Goal: Find specific fact: Find specific fact

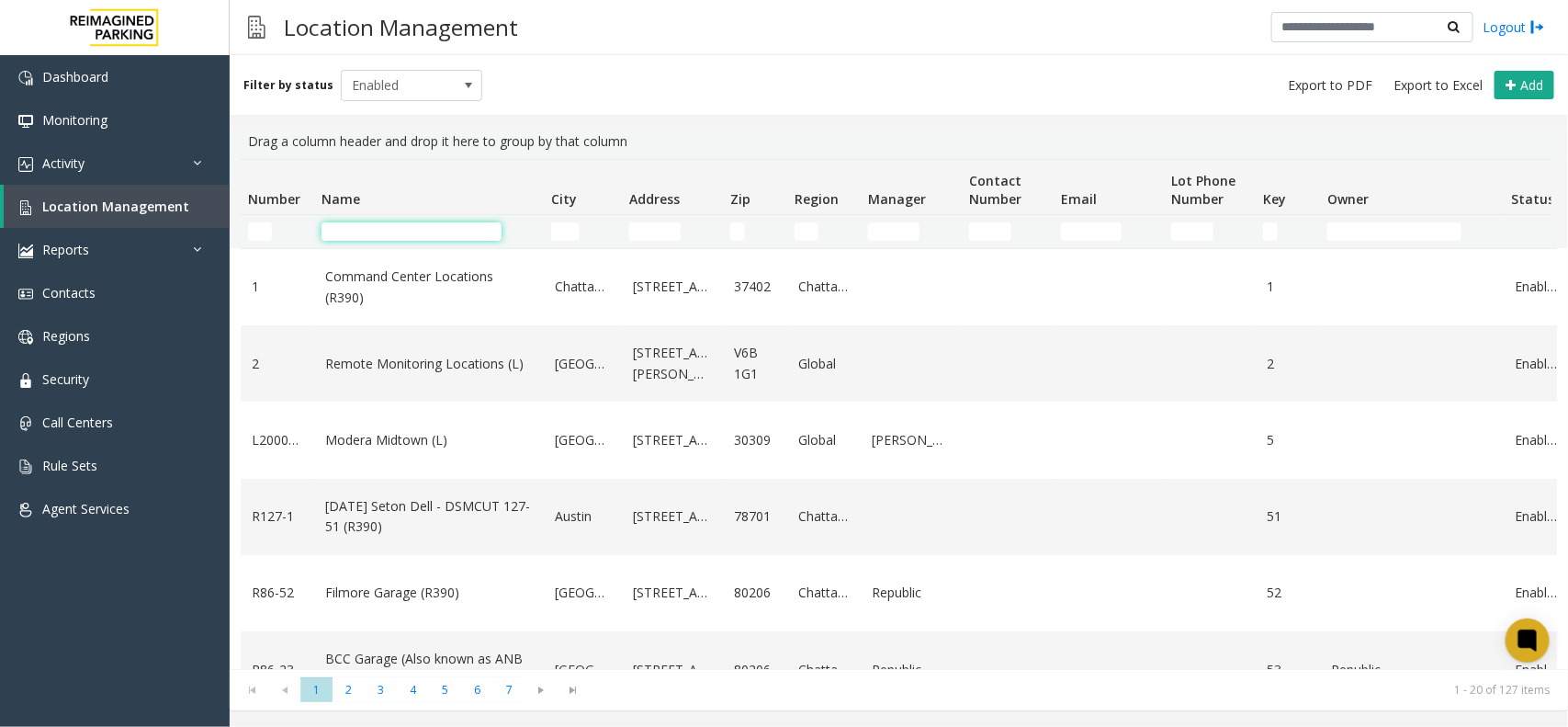
click at [422, 234] on input "Name Filter" at bounding box center [412, 231] width 180 height 18
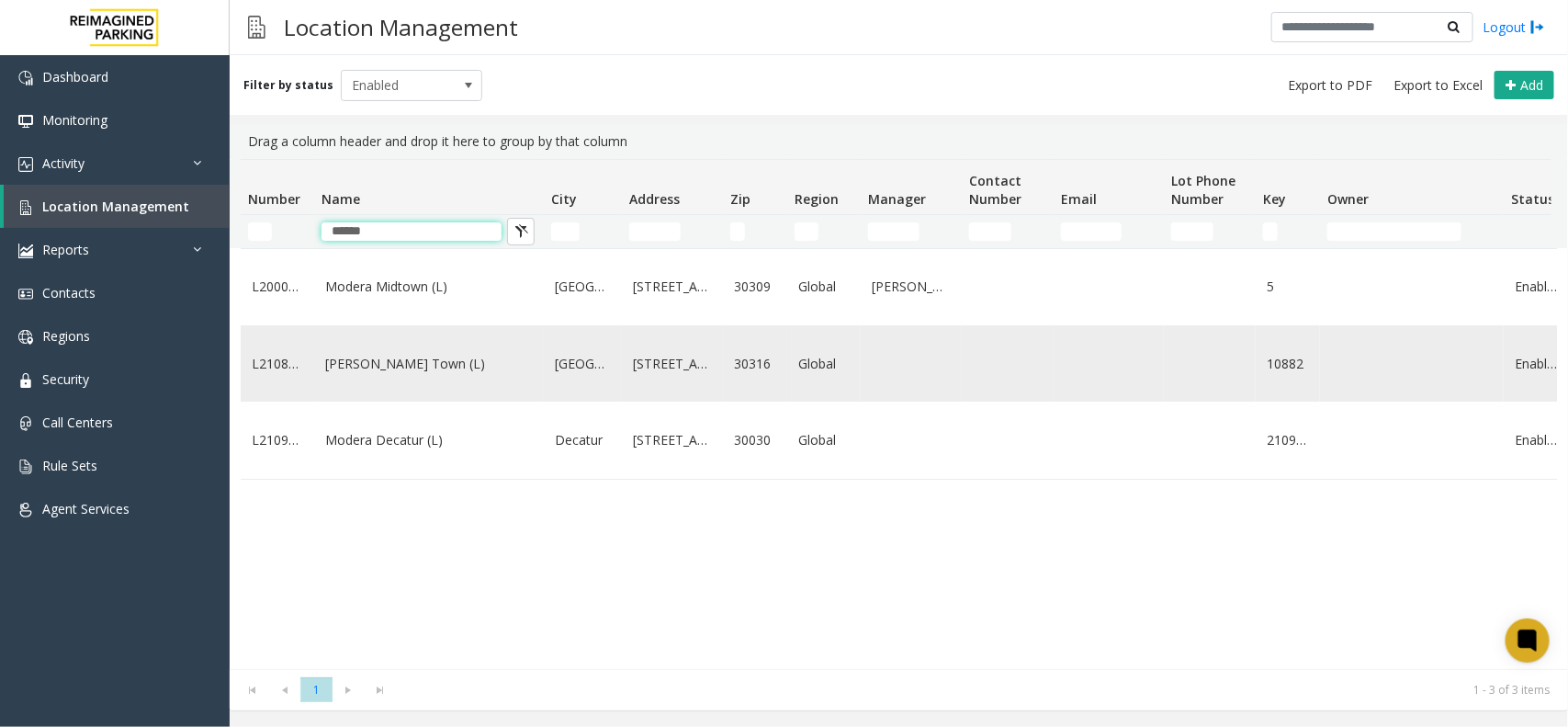
type input "******"
click at [446, 365] on link "[PERSON_NAME] Town (L)" at bounding box center [429, 364] width 208 height 20
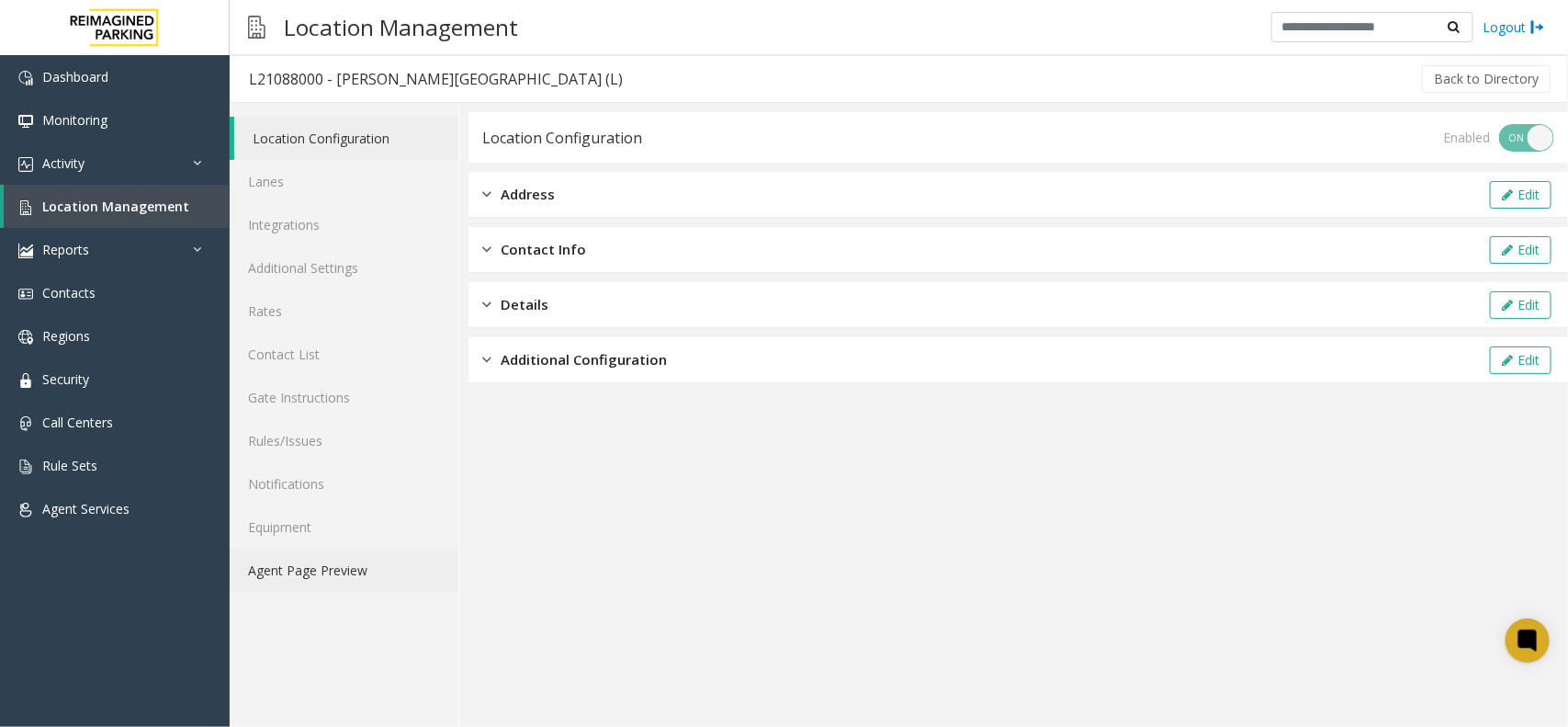
click at [326, 568] on link "Agent Page Preview" at bounding box center [343, 570] width 229 height 44
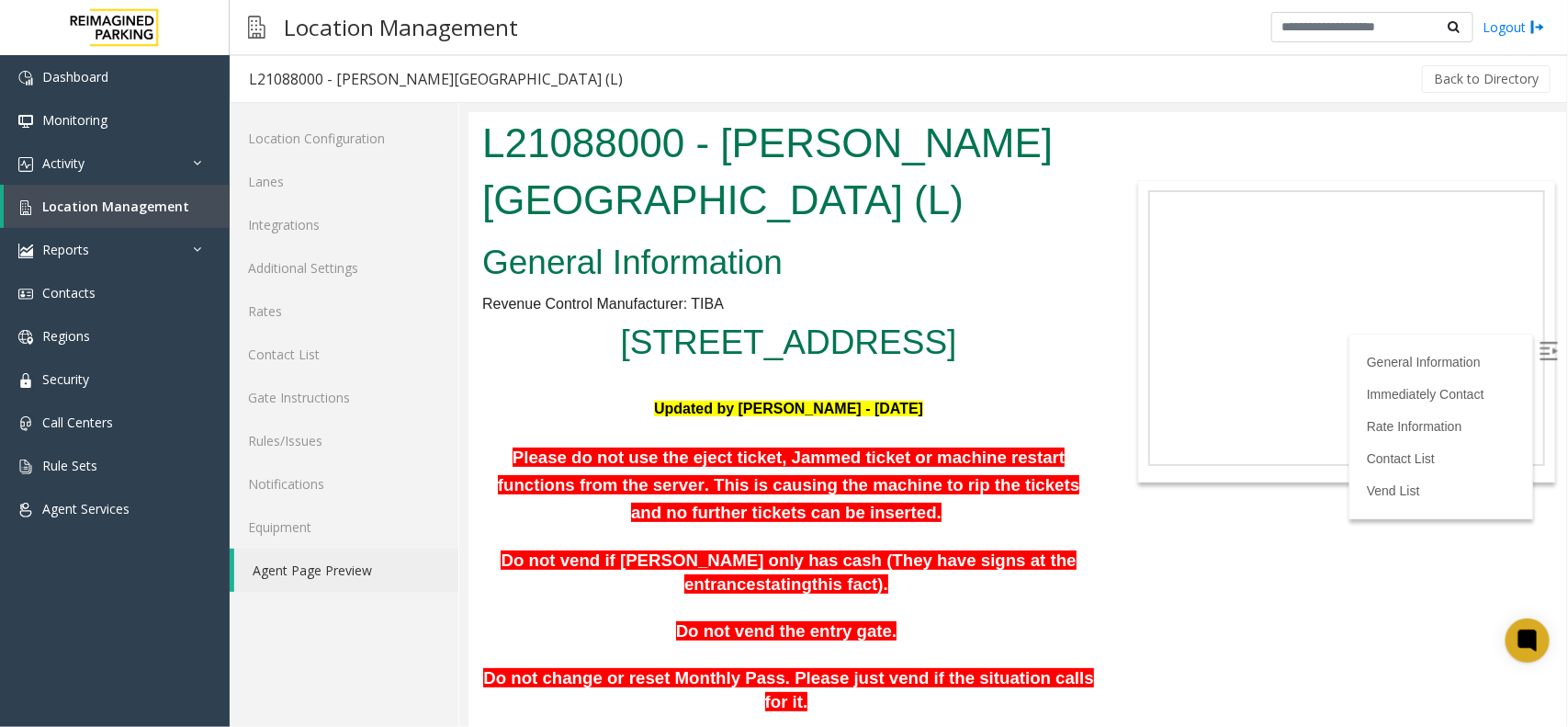
scroll to position [459, 0]
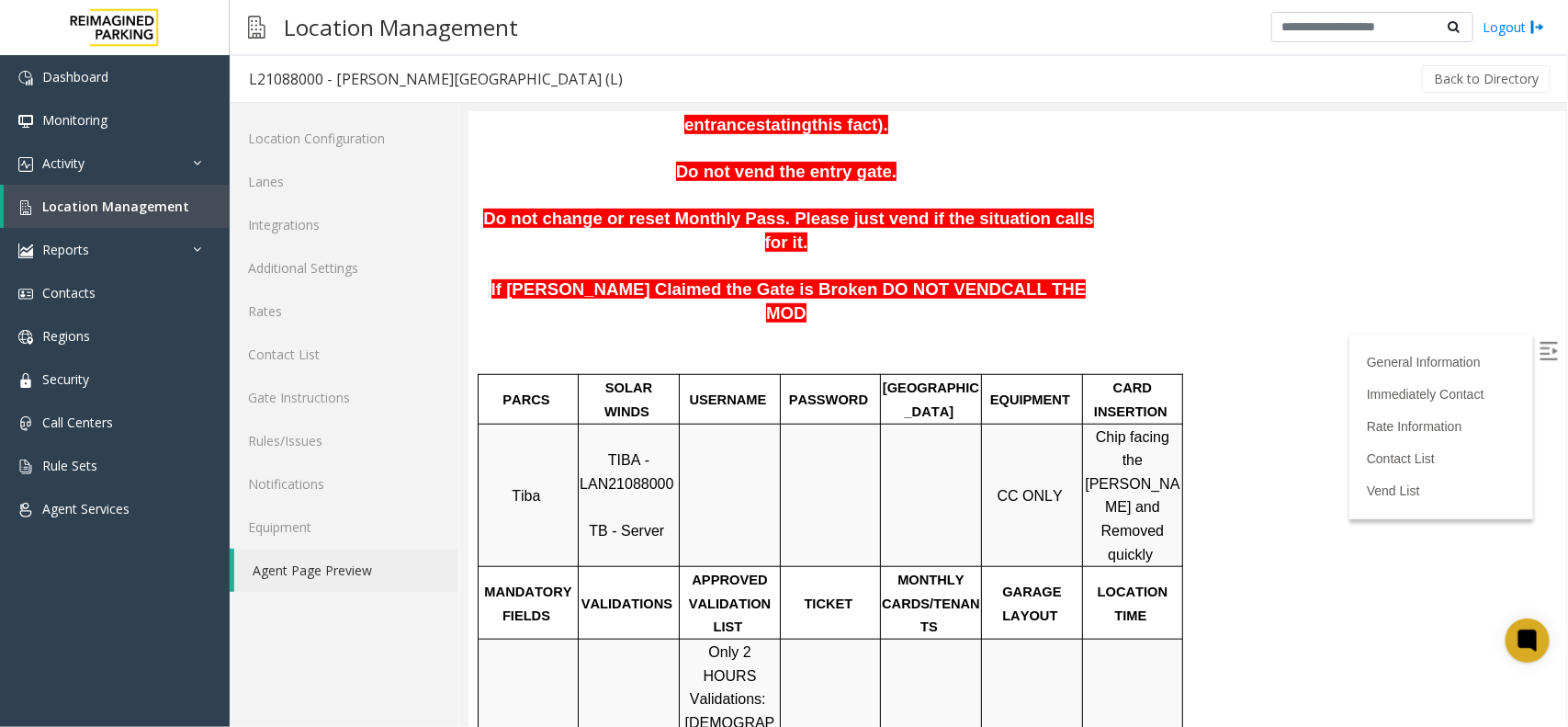
click at [620, 468] on span "TIBA - LAN21088000" at bounding box center [625, 471] width 94 height 40
copy p "LAN21088000"
click at [130, 210] on span "Location Management" at bounding box center [116, 206] width 147 height 17
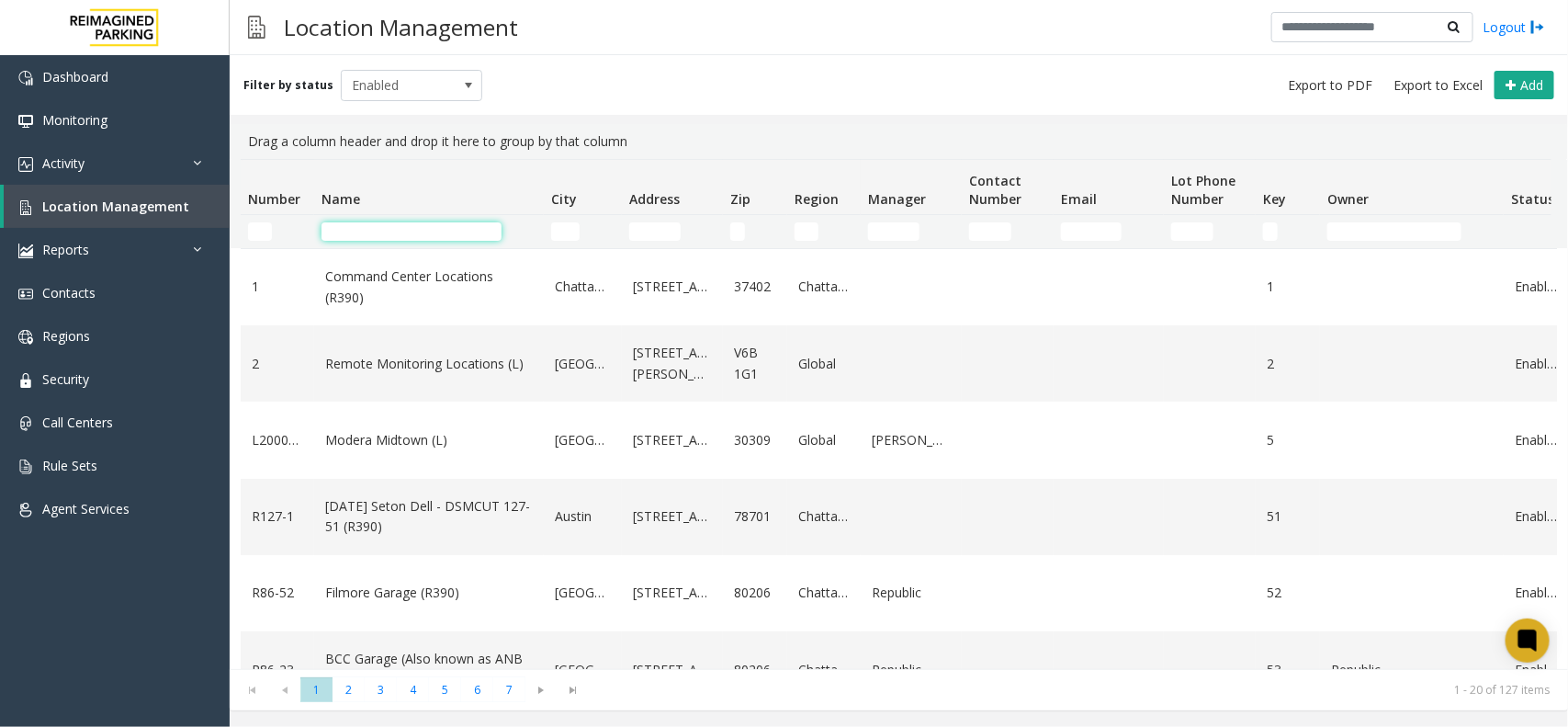
click at [444, 237] on input "Name Filter" at bounding box center [412, 231] width 180 height 18
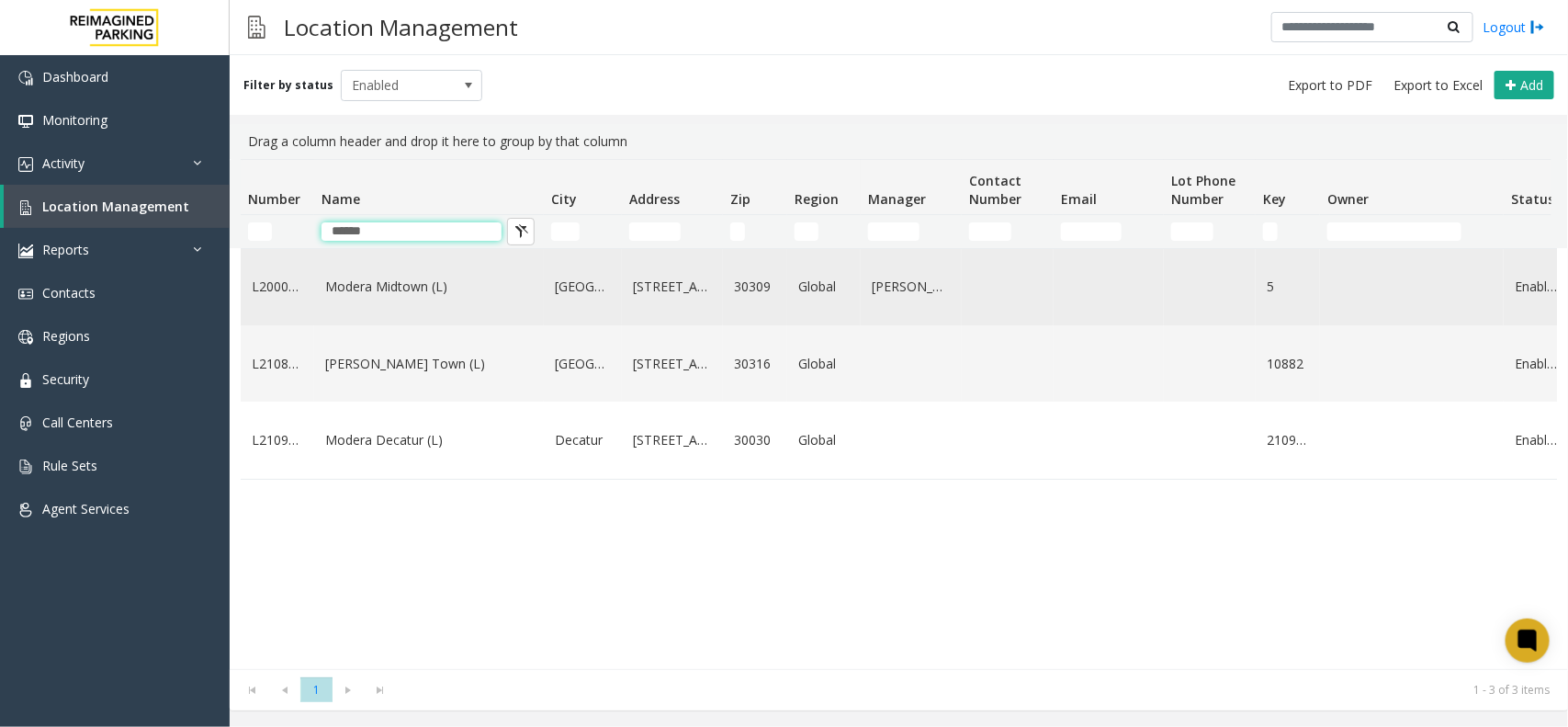
type input "******"
click at [411, 286] on link "Modera Midtown (L)" at bounding box center [429, 286] width 208 height 20
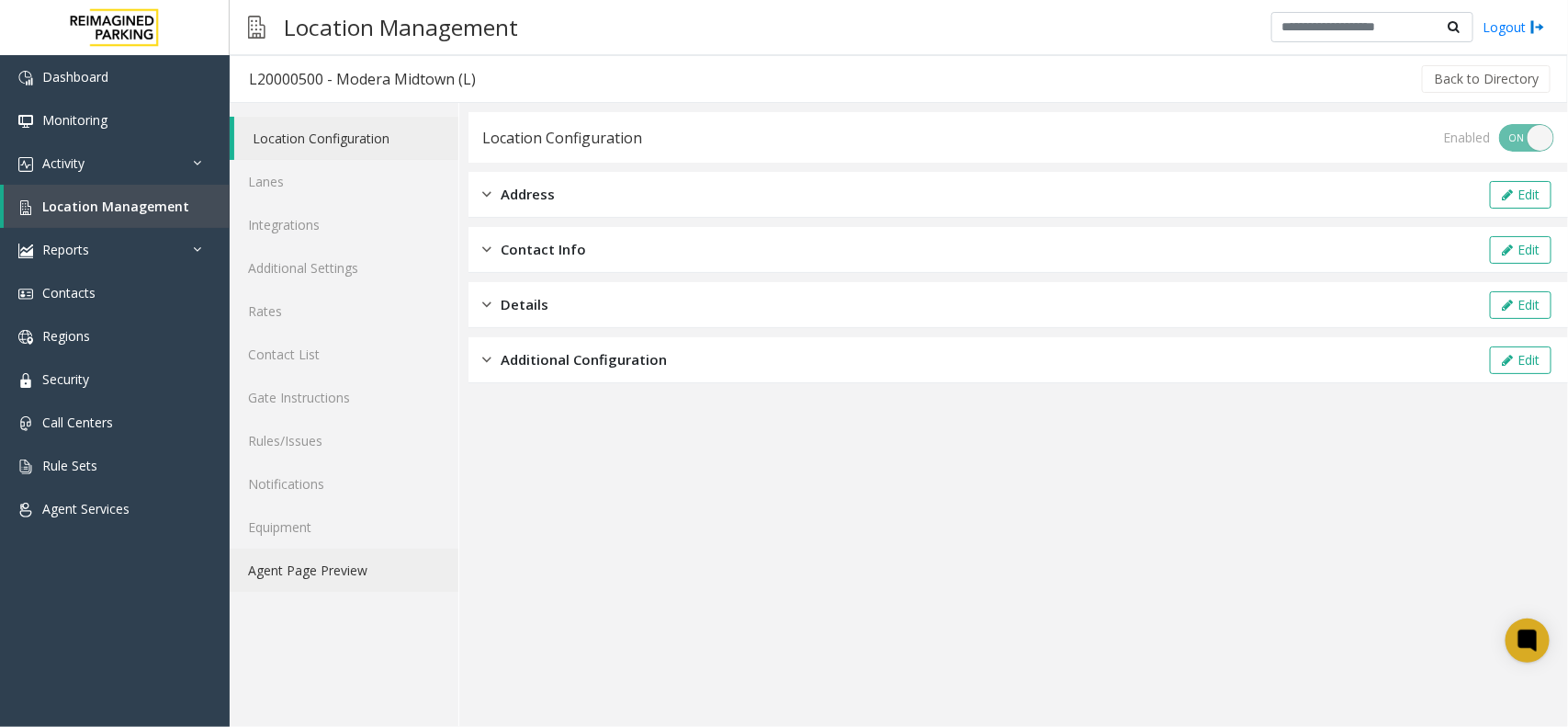
click at [308, 562] on link "Agent Page Preview" at bounding box center [343, 570] width 229 height 44
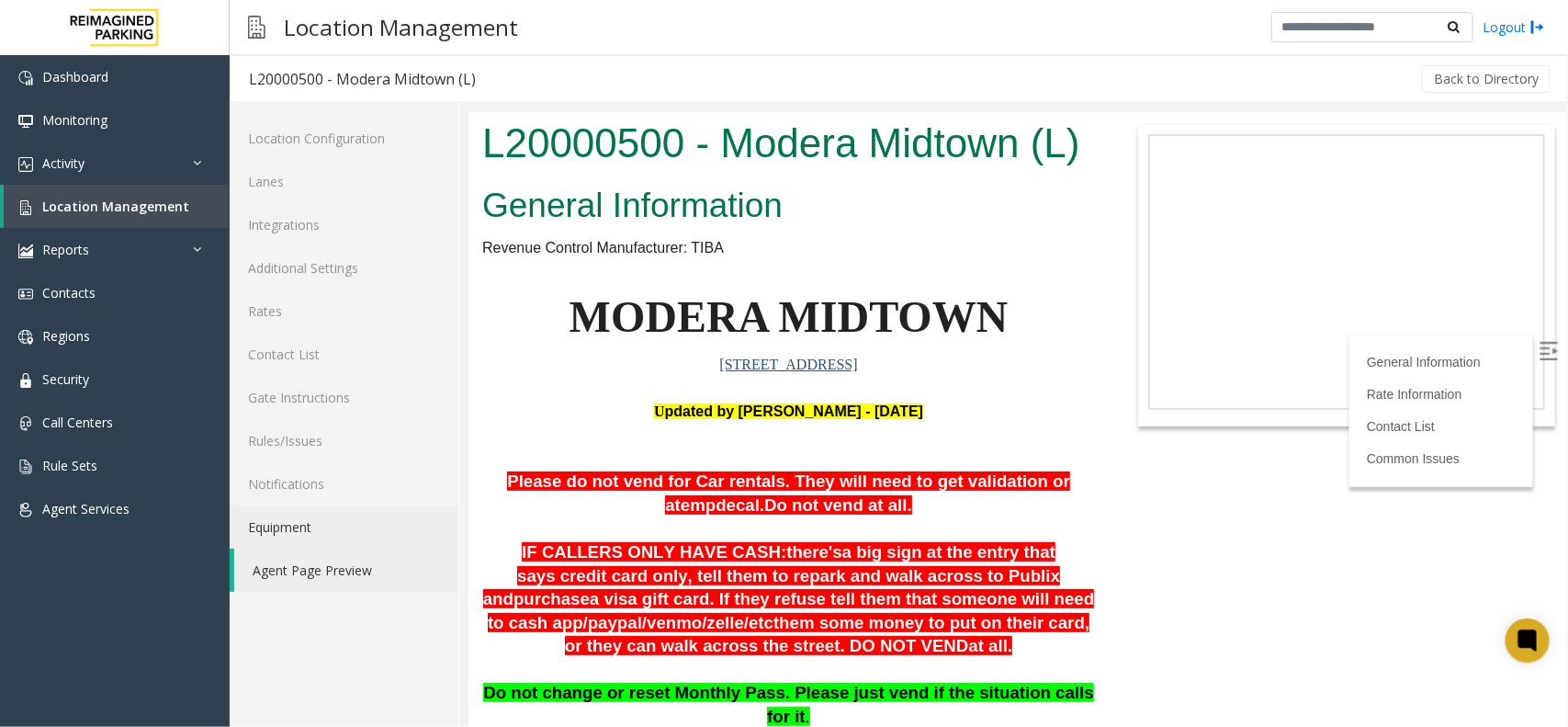
scroll to position [345, 0]
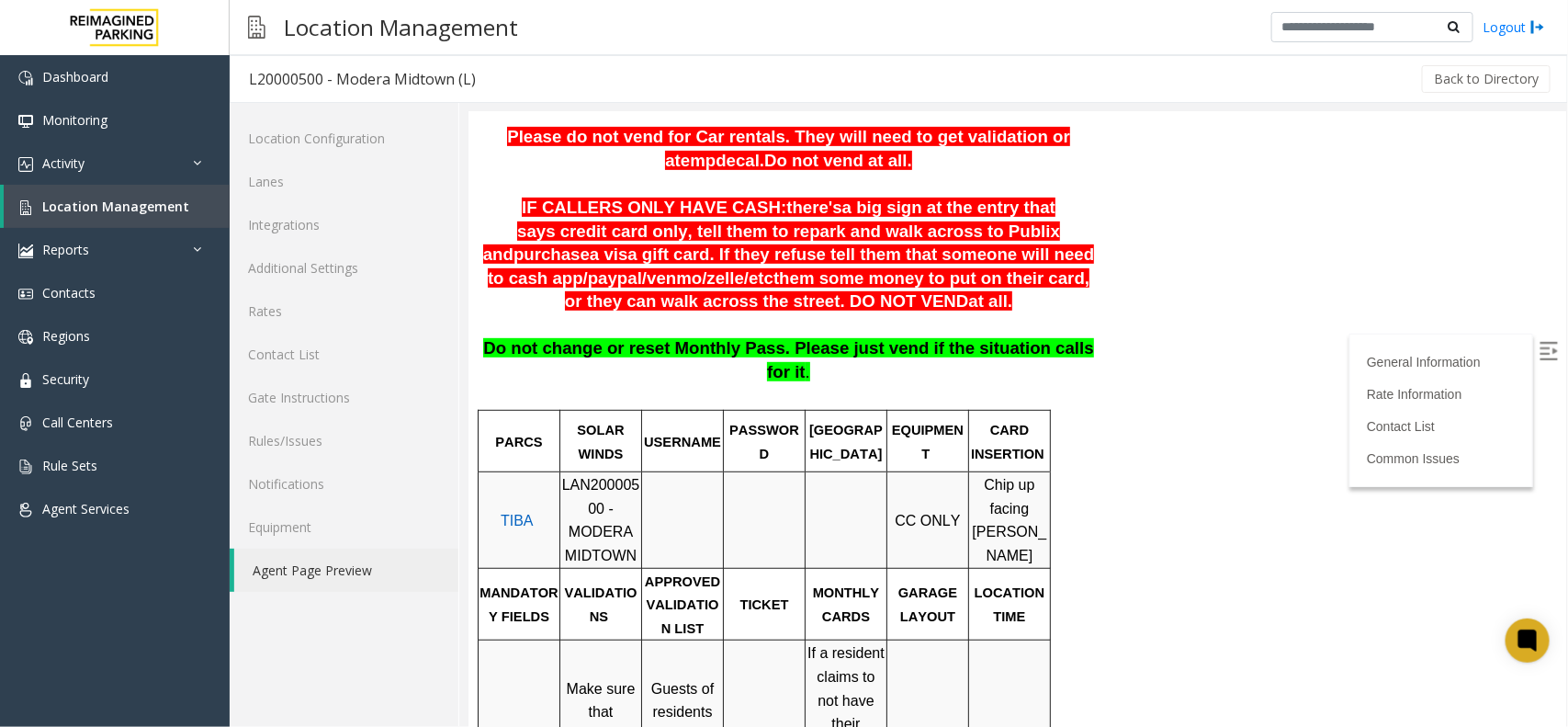
click at [583, 476] on span "LAN20000500 - MODERA MIDTOWN" at bounding box center [600, 519] width 78 height 86
copy span "LAN20000500"
click at [320, 260] on link "Additional Settings" at bounding box center [343, 269] width 229 height 44
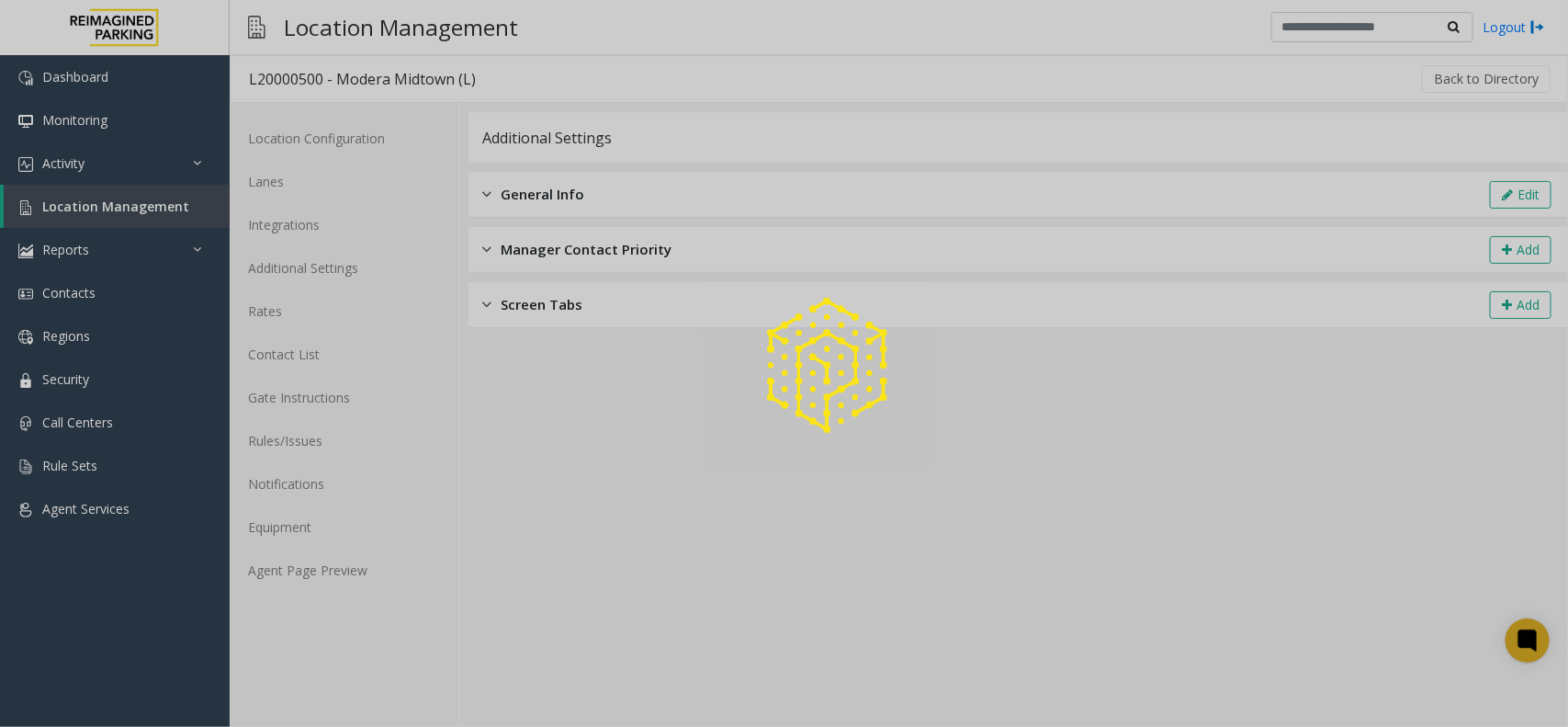
click at [140, 204] on div at bounding box center [784, 364] width 1568 height 727
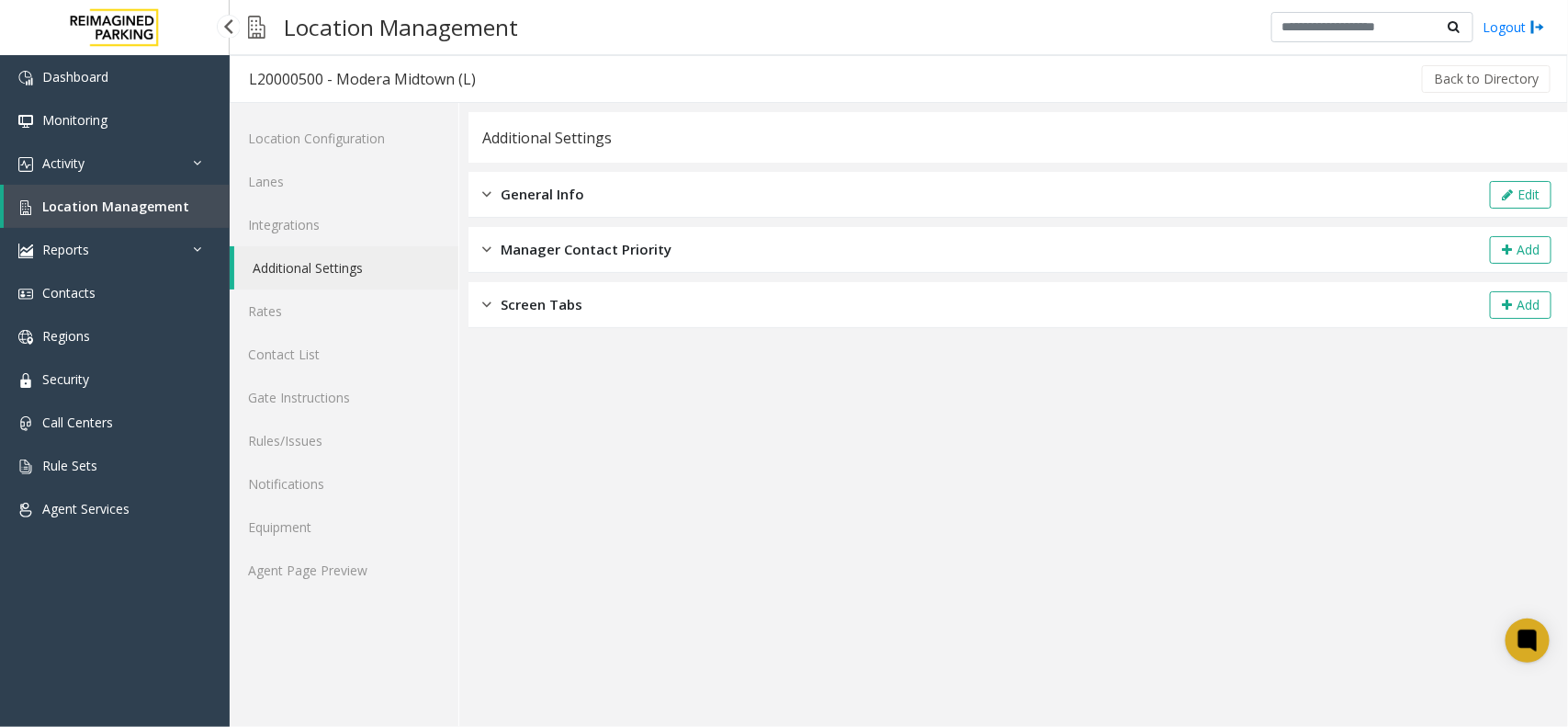
click at [120, 204] on span "Location Management" at bounding box center [116, 206] width 147 height 17
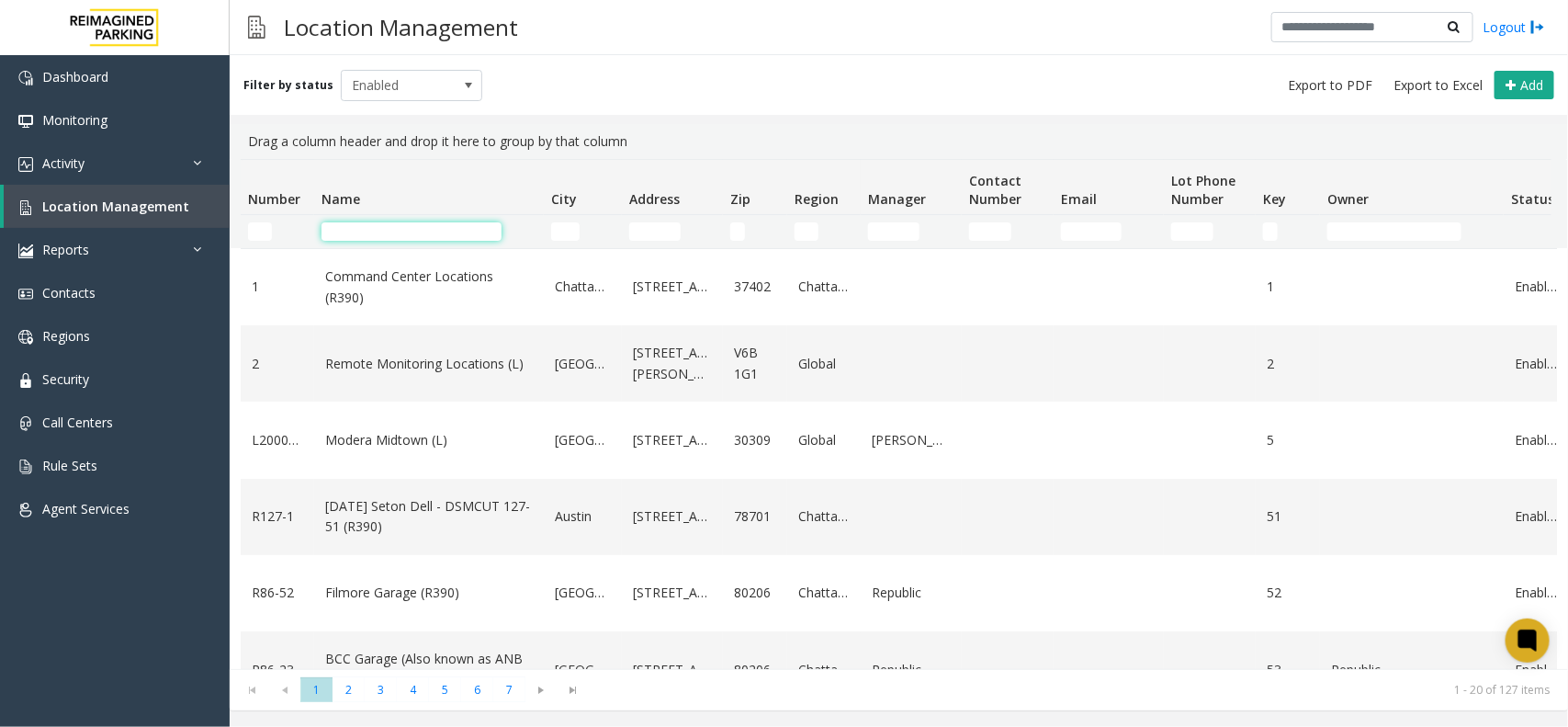
click at [391, 227] on input "Name Filter" at bounding box center [412, 231] width 180 height 18
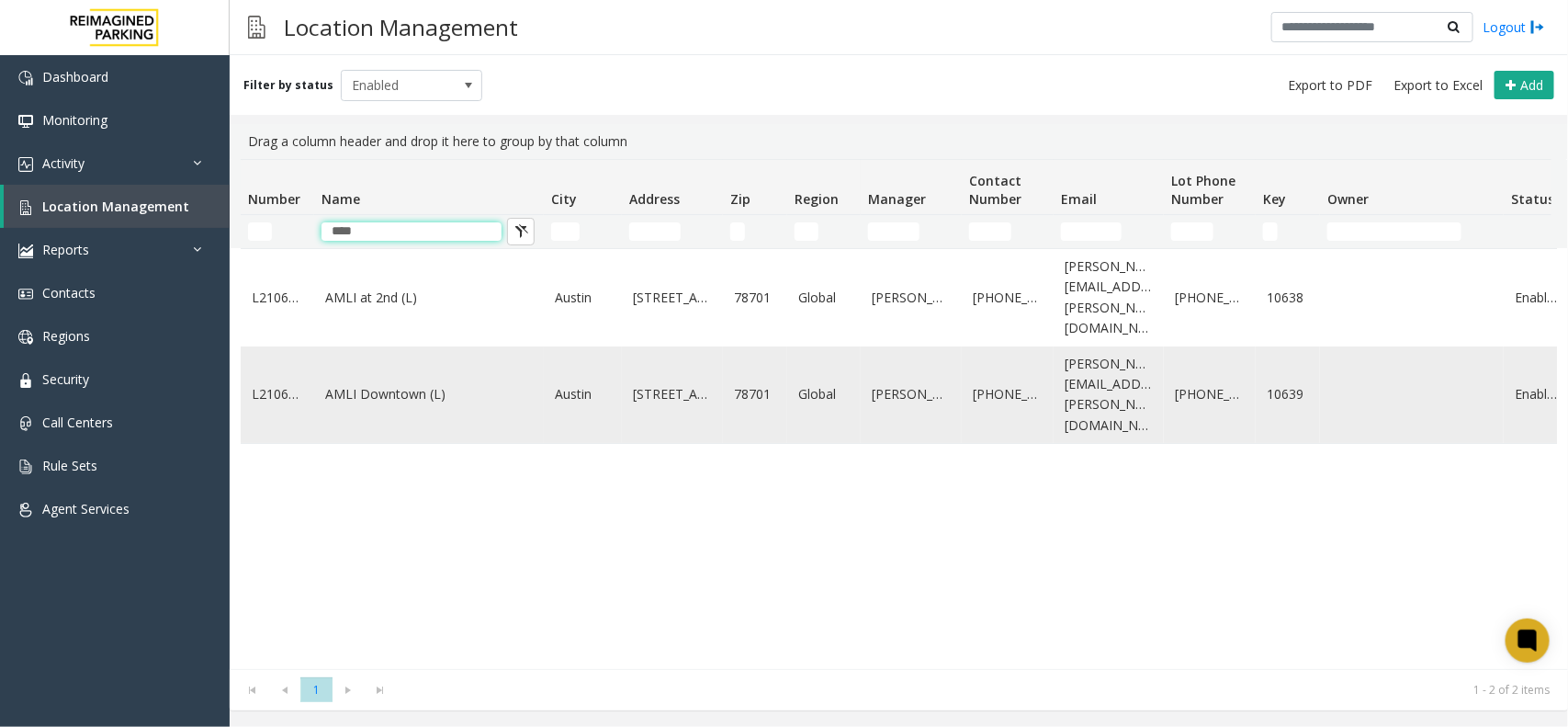
type input "****"
click at [400, 384] on link "AMLI Downtown (L)" at bounding box center [429, 394] width 208 height 20
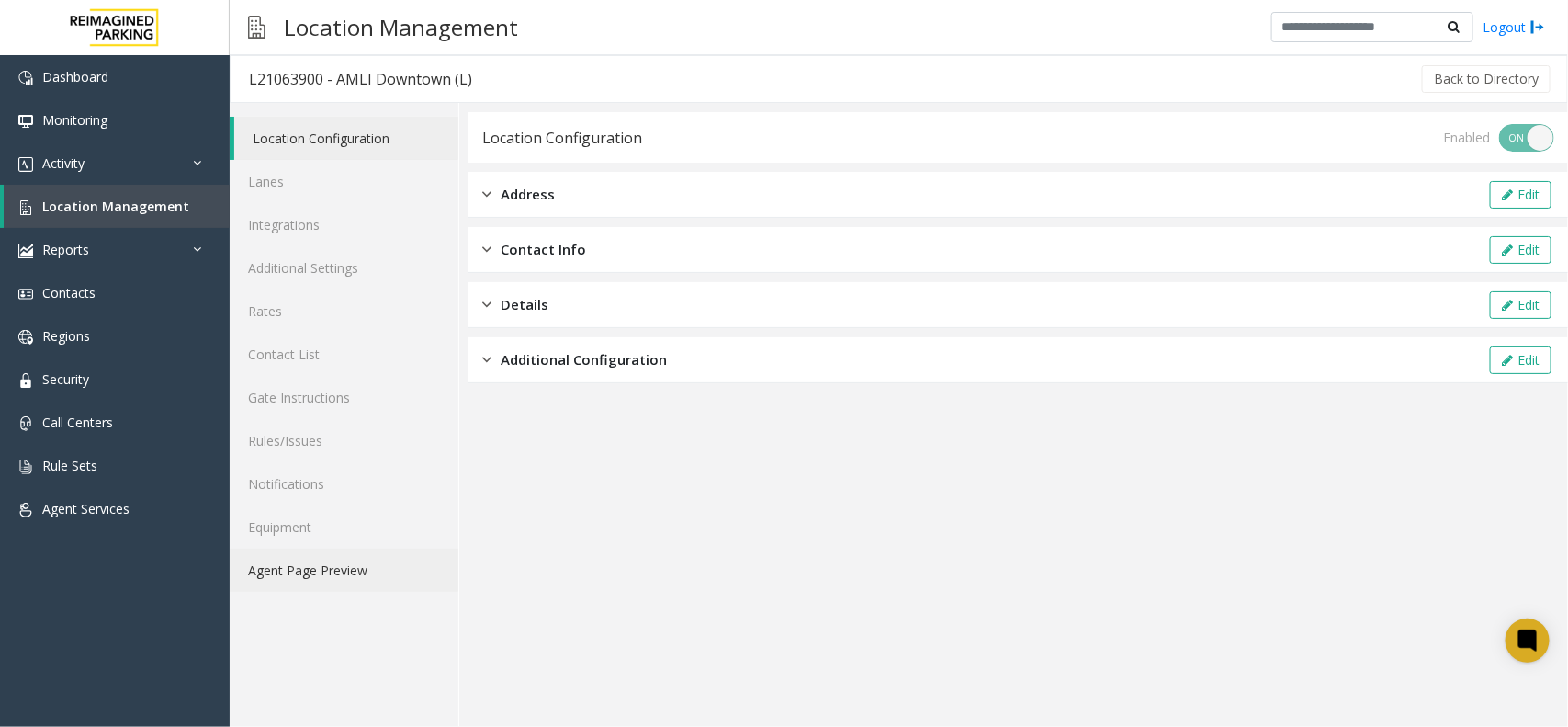
click at [319, 566] on link "Agent Page Preview" at bounding box center [343, 570] width 229 height 44
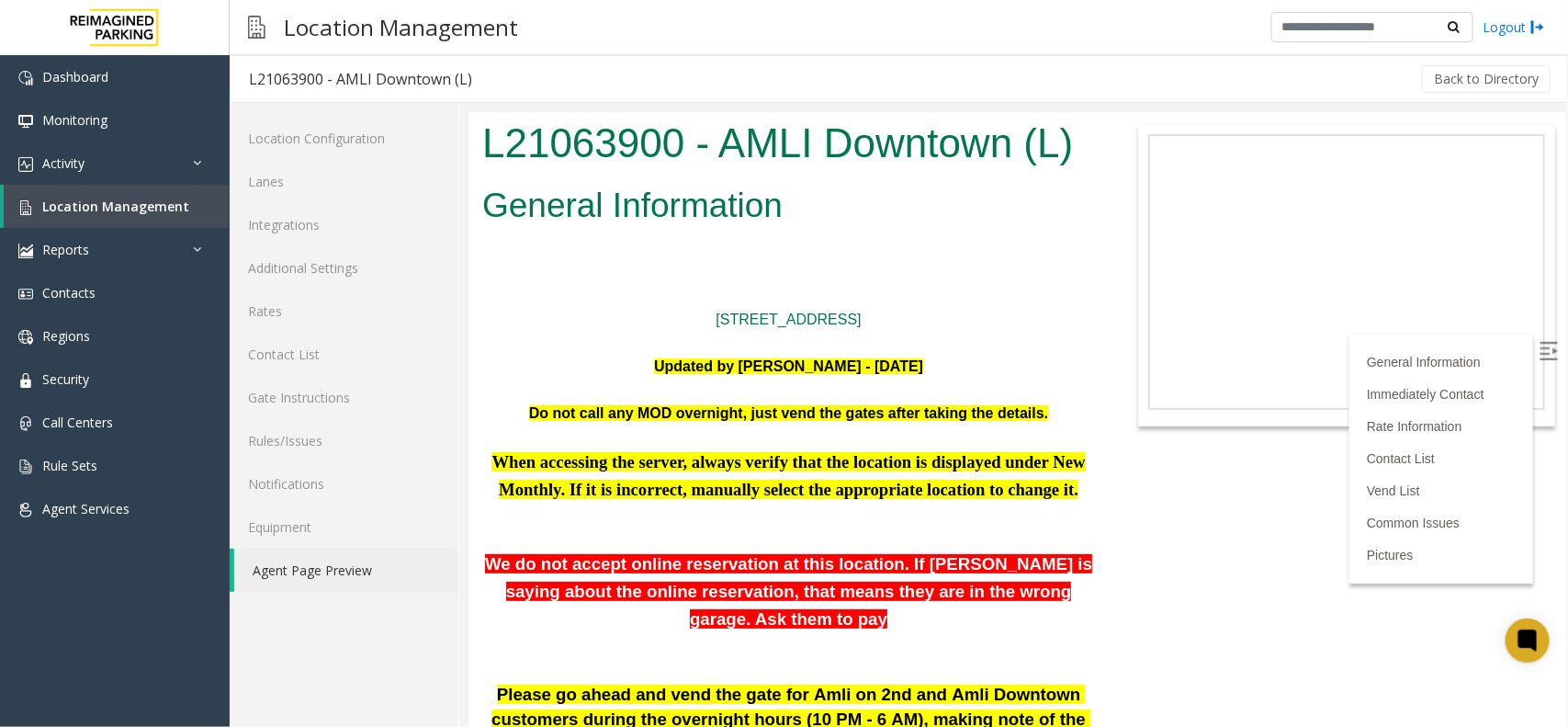
scroll to position [804, 0]
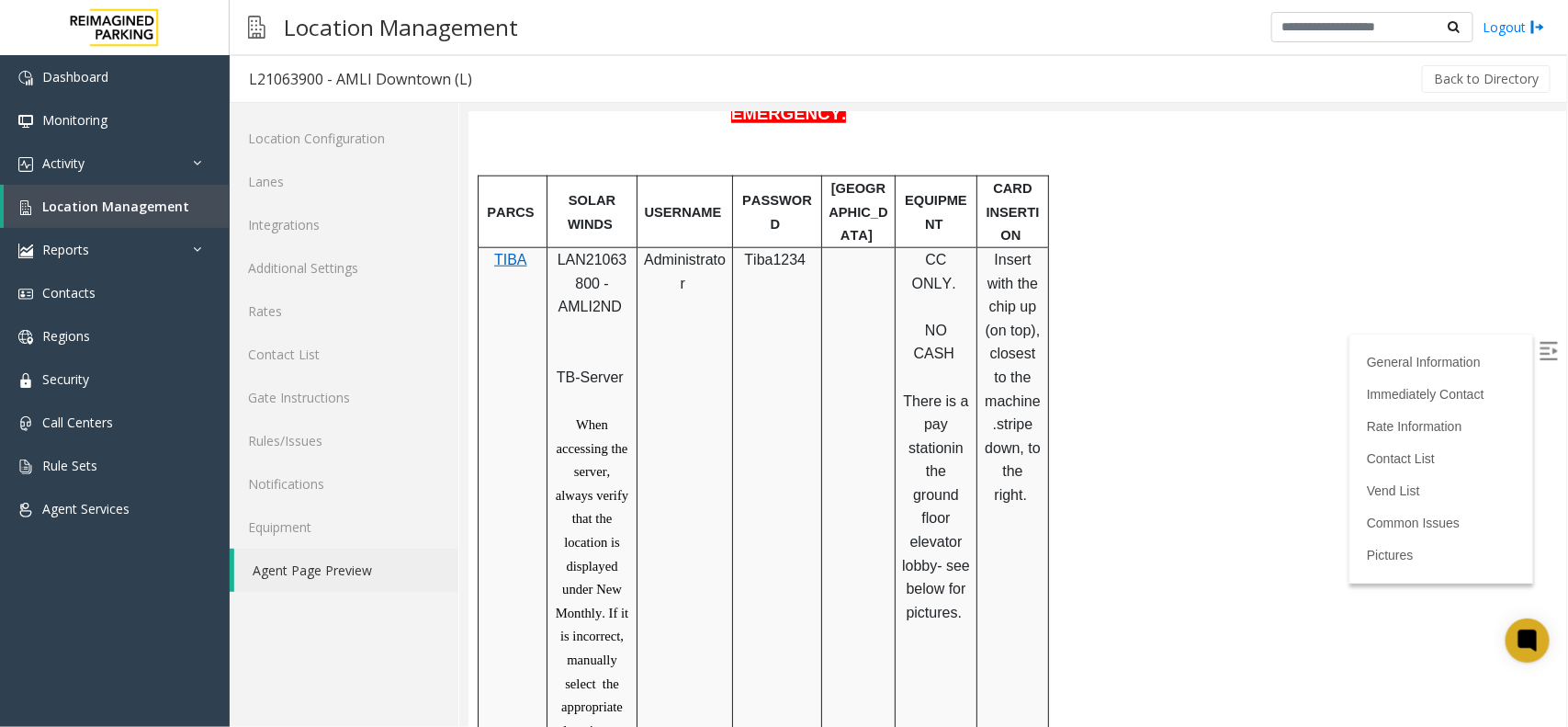
click at [581, 251] on span "LAN21063800 - AMLI2ND" at bounding box center [592, 282] width 70 height 63
copy span "LAN21063800"
click at [140, 197] on span "Location Management" at bounding box center [116, 206] width 147 height 17
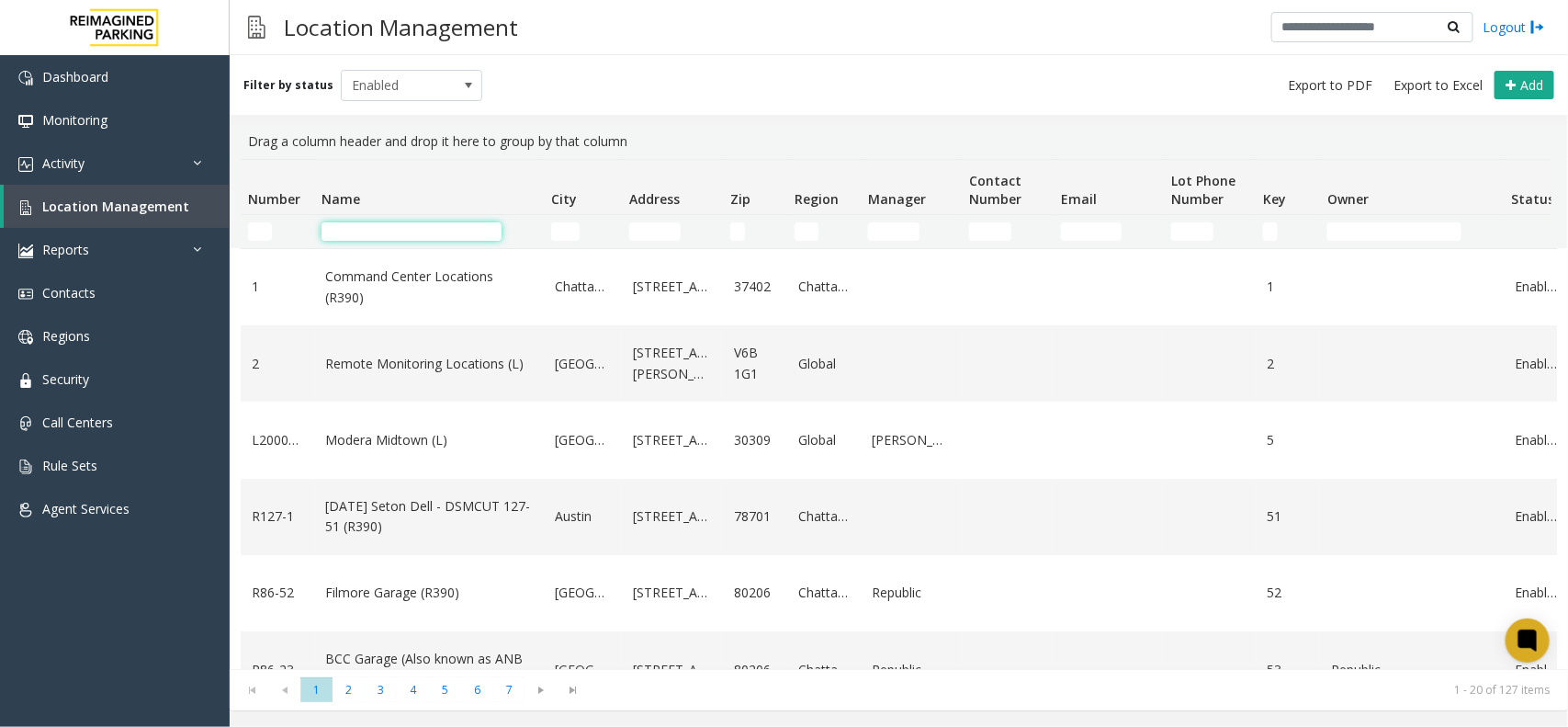
click at [419, 232] on input "Name Filter" at bounding box center [412, 231] width 180 height 18
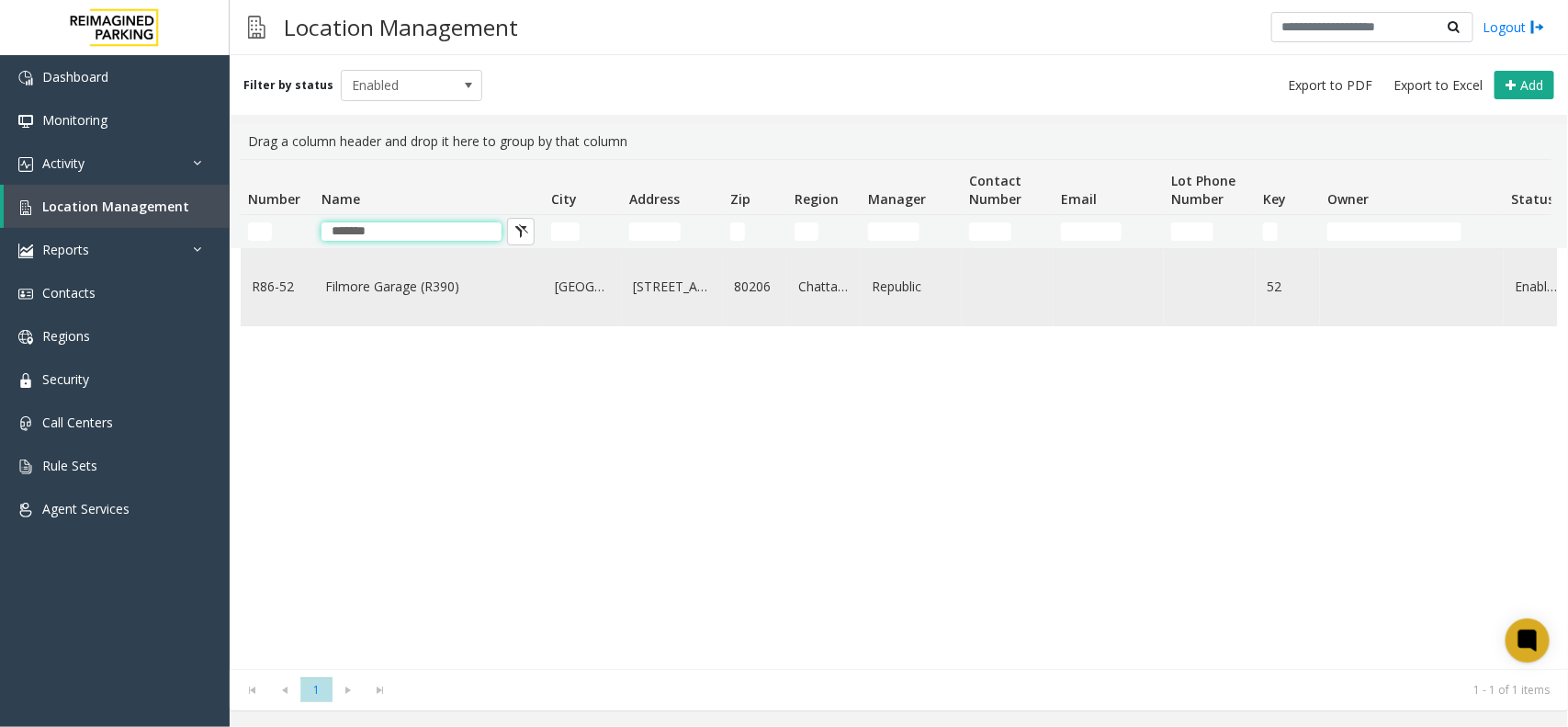
type input "*******"
click at [393, 288] on link "Filmore Garage (R390)" at bounding box center [429, 286] width 208 height 20
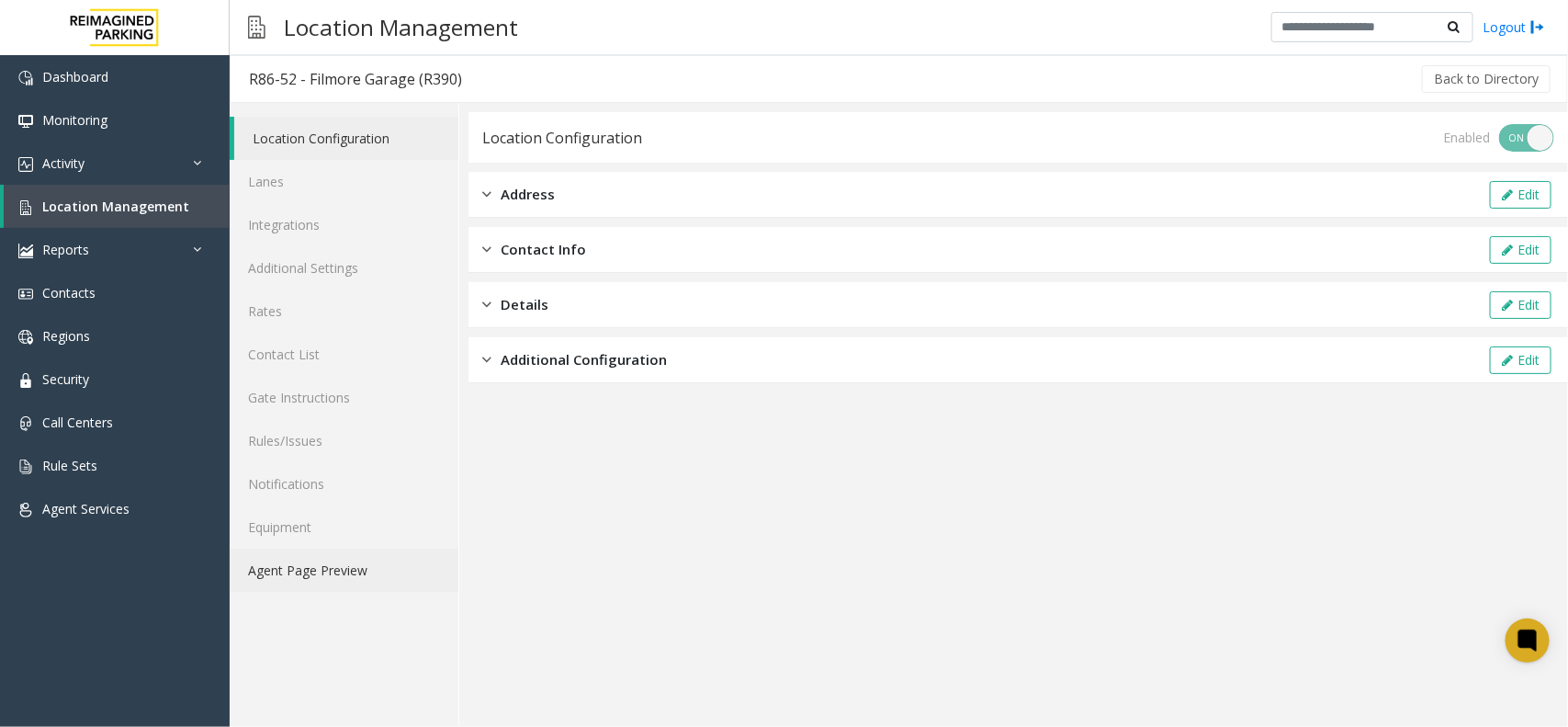
click at [304, 566] on link "Agent Page Preview" at bounding box center [343, 570] width 229 height 44
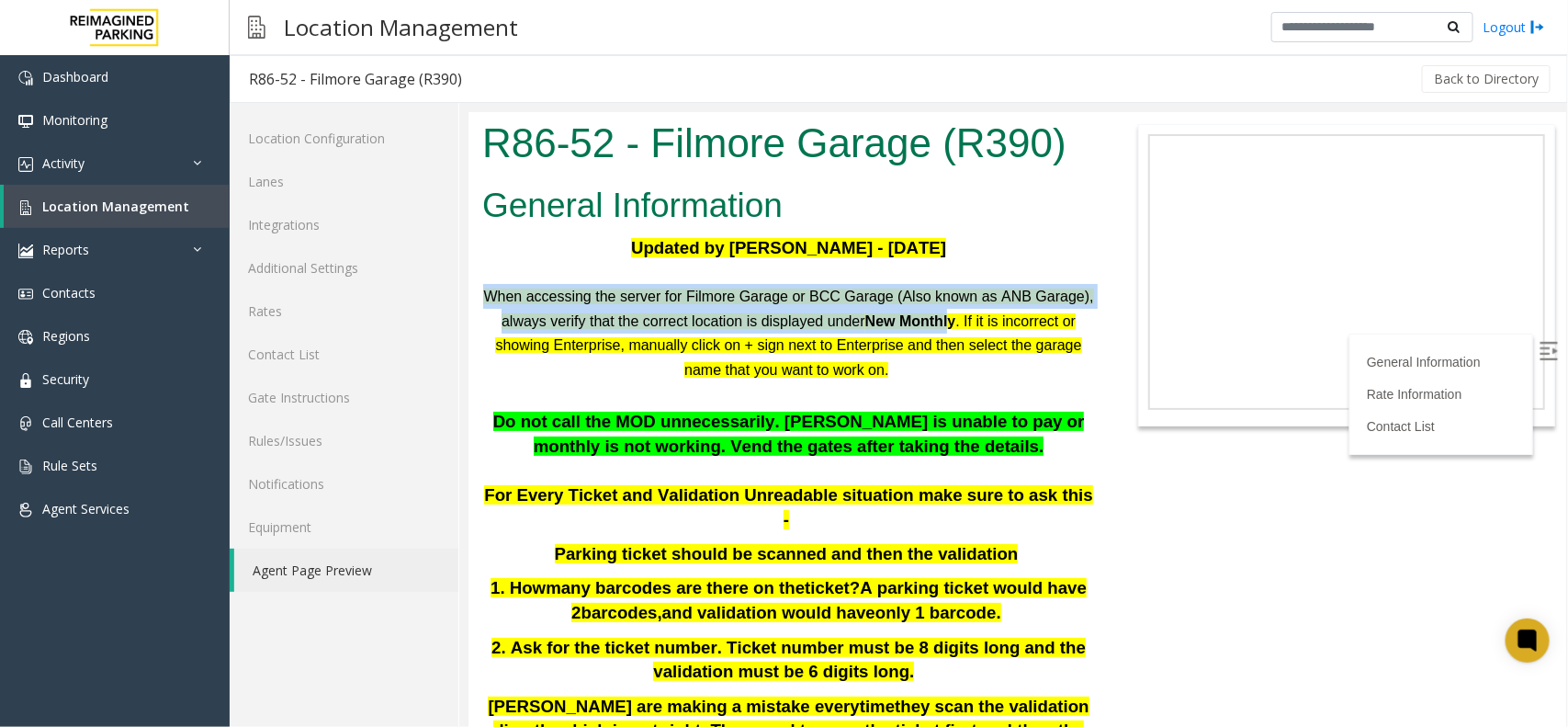
drag, startPoint x: 502, startPoint y: 293, endPoint x: 1016, endPoint y: 325, distance: 515.0
click at [1016, 325] on p "When accessing the server for Filmore Garage or BCC Garage (Also known as ANB G…" at bounding box center [787, 332] width 613 height 99
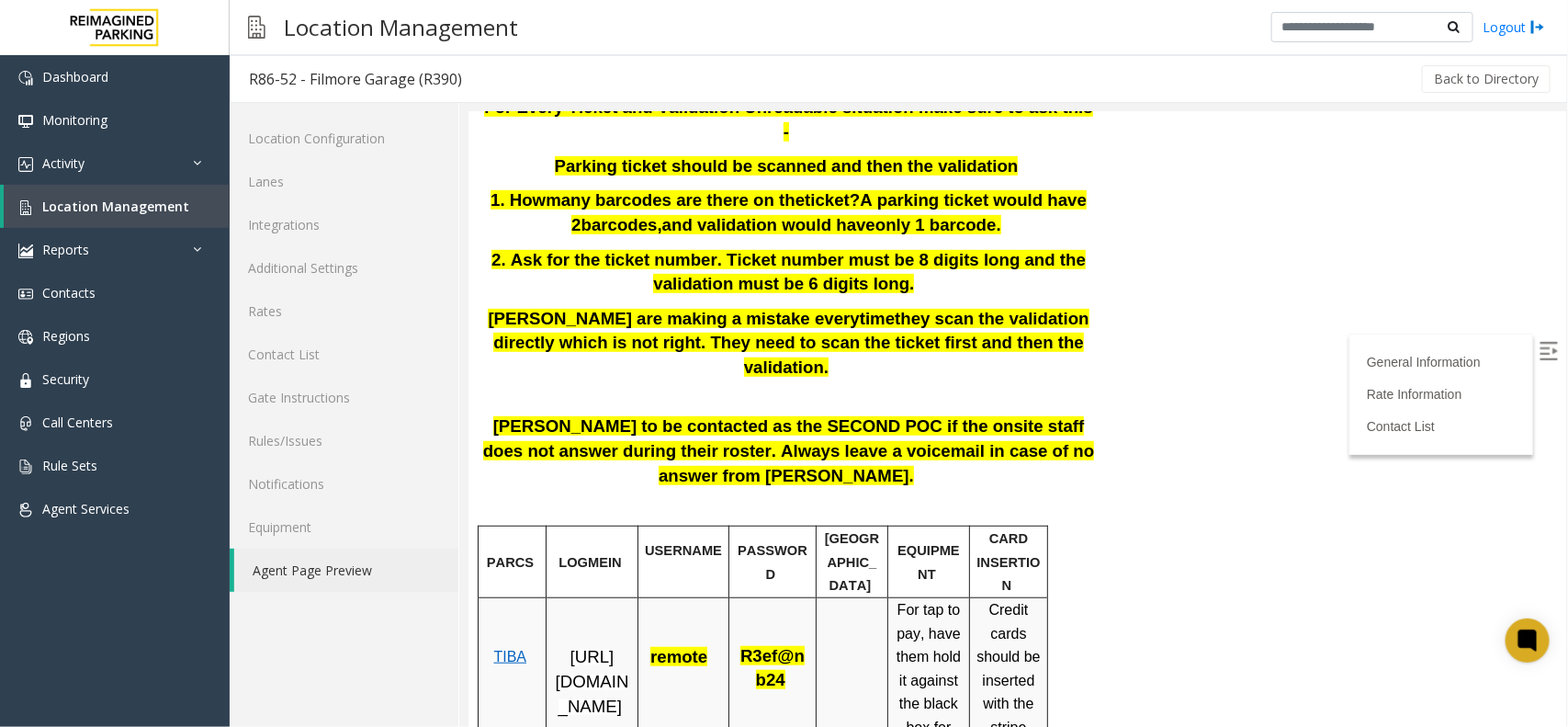
scroll to position [459, 0]
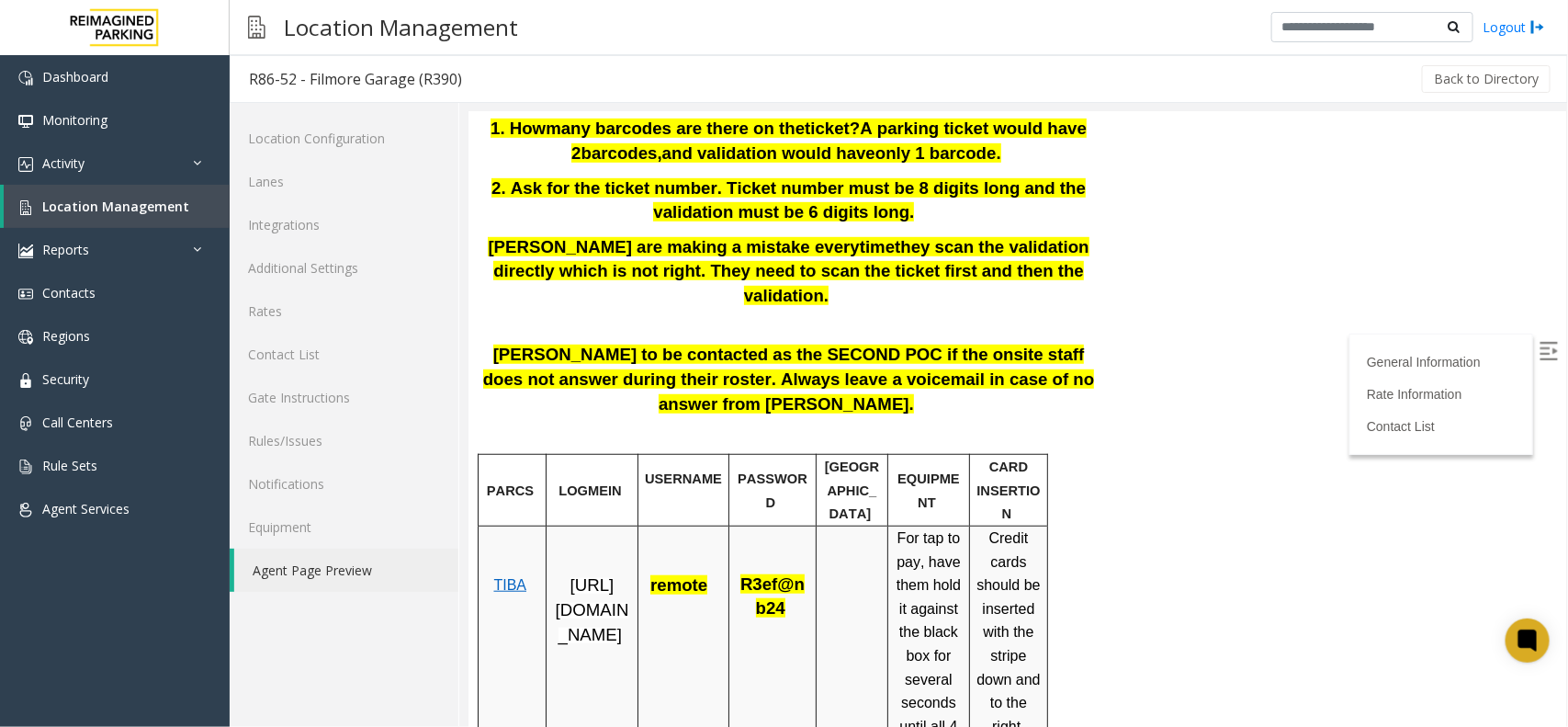
drag, startPoint x: 598, startPoint y: 610, endPoint x: 551, endPoint y: 498, distance: 121.5
click at [552, 526] on div "[URL][DOMAIN_NAME]" at bounding box center [591, 586] width 78 height 121
click at [501, 576] on span "TIBA" at bounding box center [508, 584] width 33 height 15
click at [757, 573] on span "R3ef@nb24" at bounding box center [771, 595] width 65 height 44
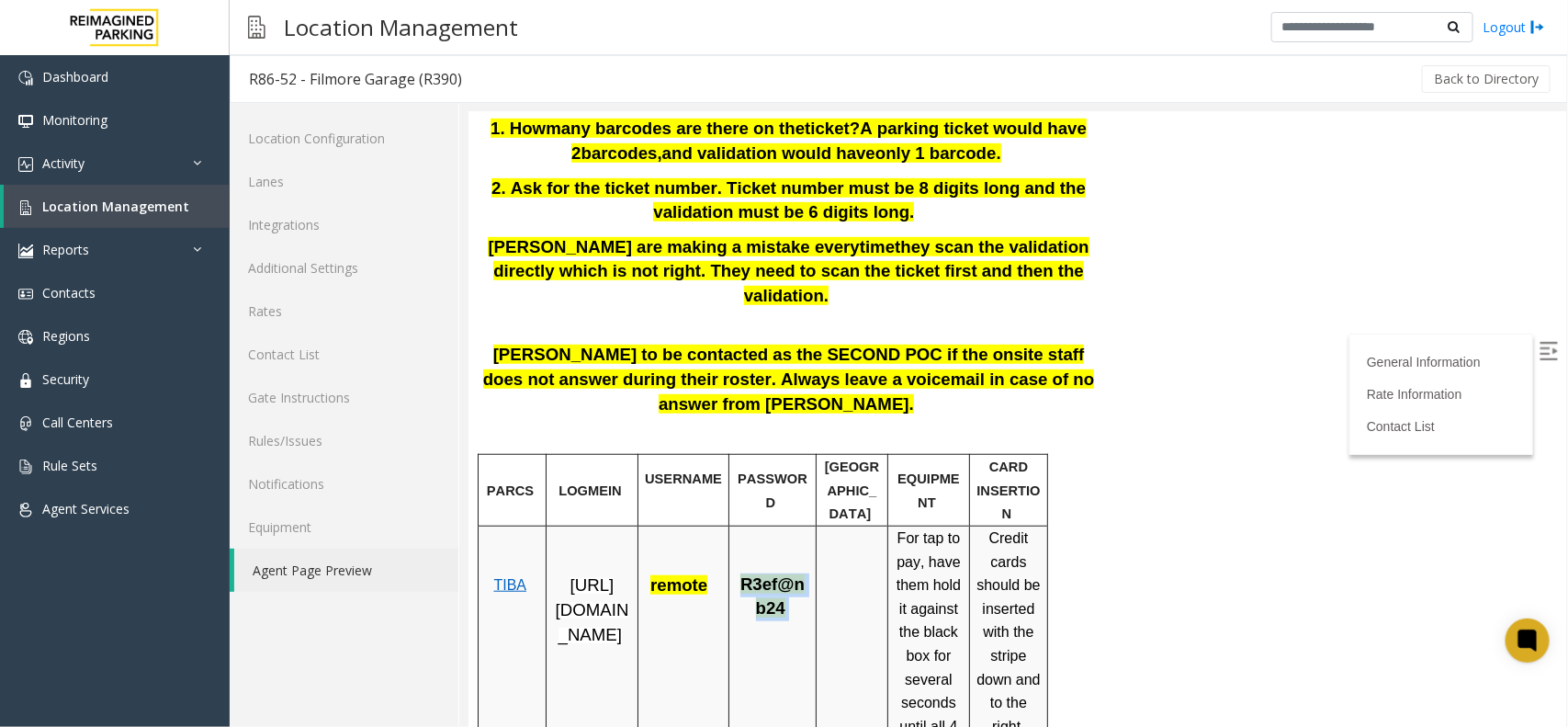
click at [757, 573] on span "R3ef@nb24" at bounding box center [771, 595] width 65 height 44
copy span "R3ef@nb24"
drag, startPoint x: 607, startPoint y: 614, endPoint x: 551, endPoint y: 513, distance: 115.5
click at [552, 572] on p "[URL][DOMAIN_NAME]" at bounding box center [591, 608] width 78 height 73
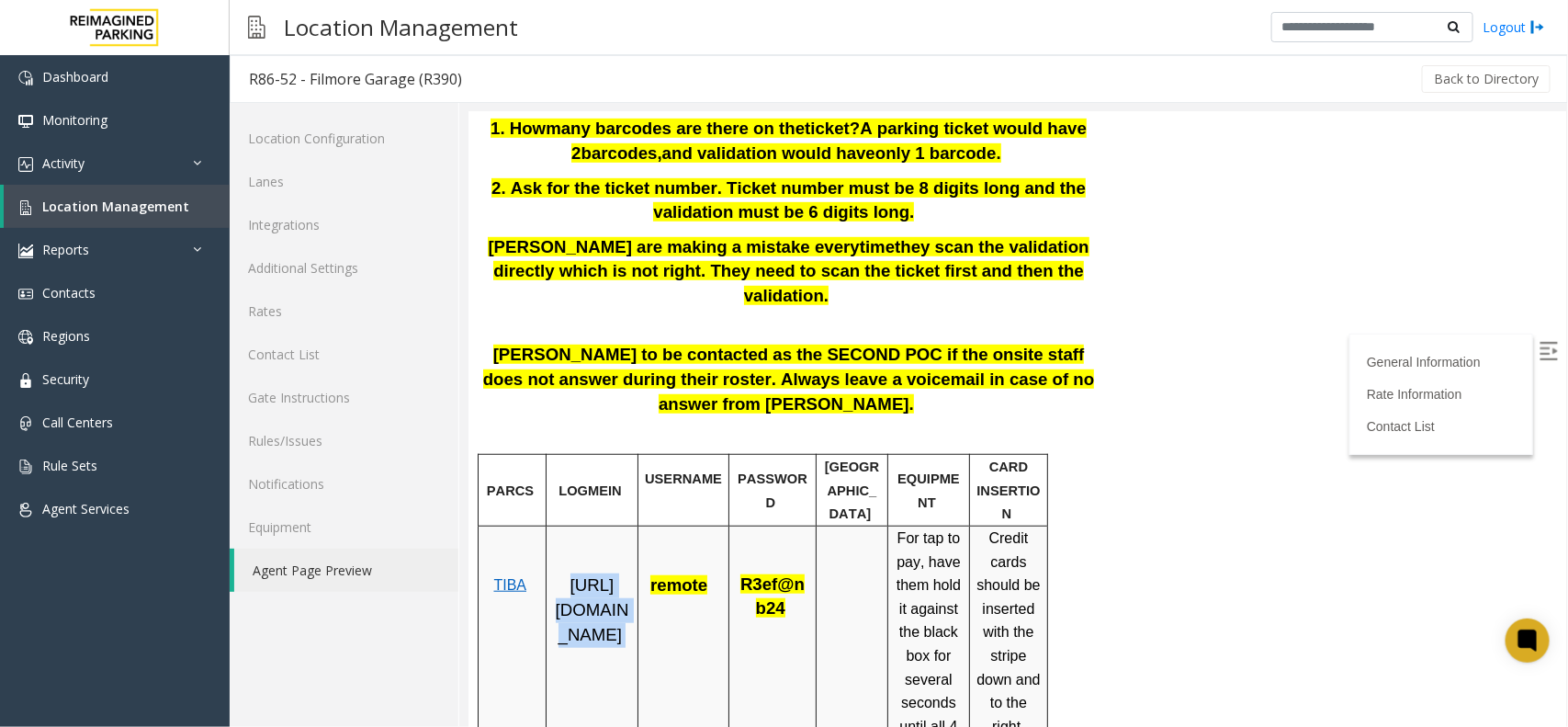
copy p "[URL][DOMAIN_NAME]"
click at [757, 573] on span "R3ef@nb24" at bounding box center [771, 595] width 65 height 44
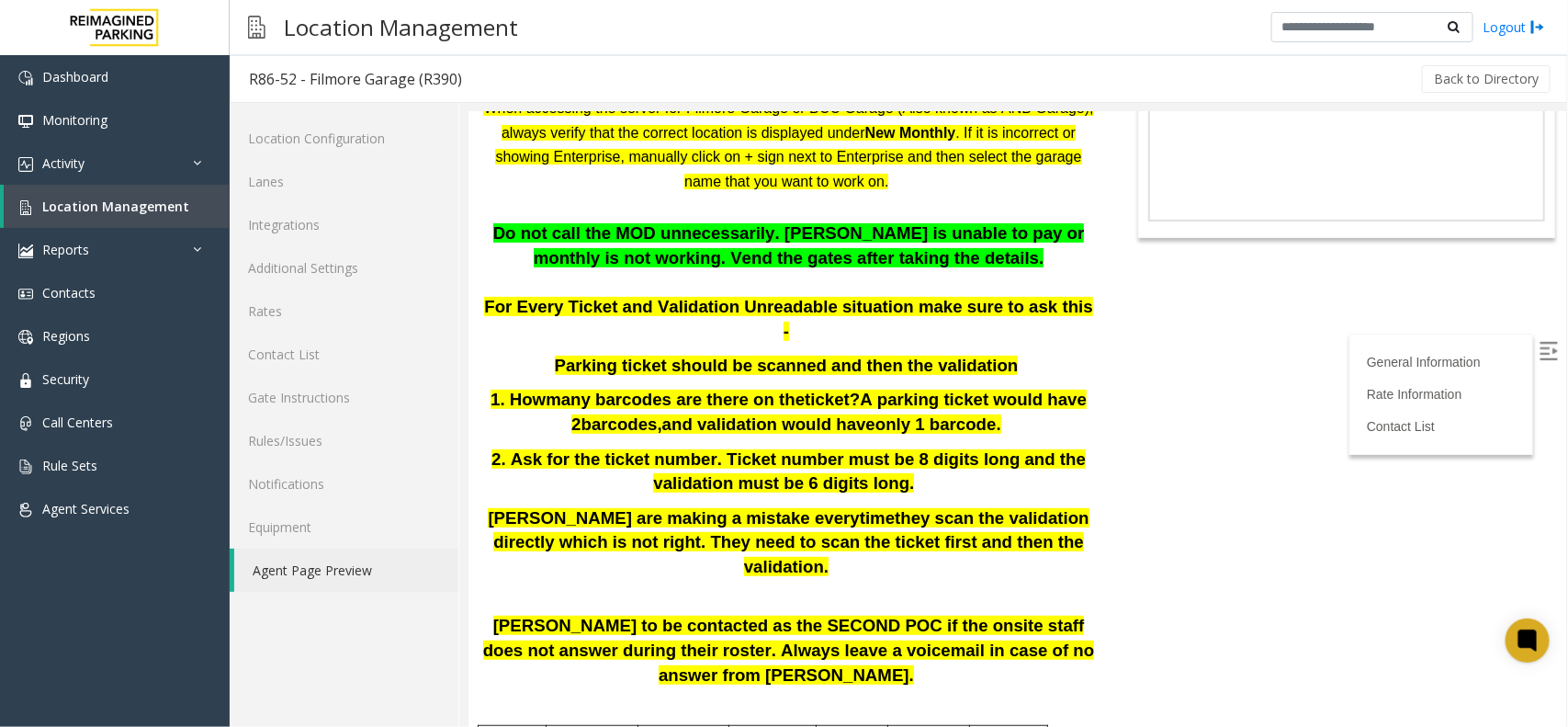
scroll to position [115, 0]
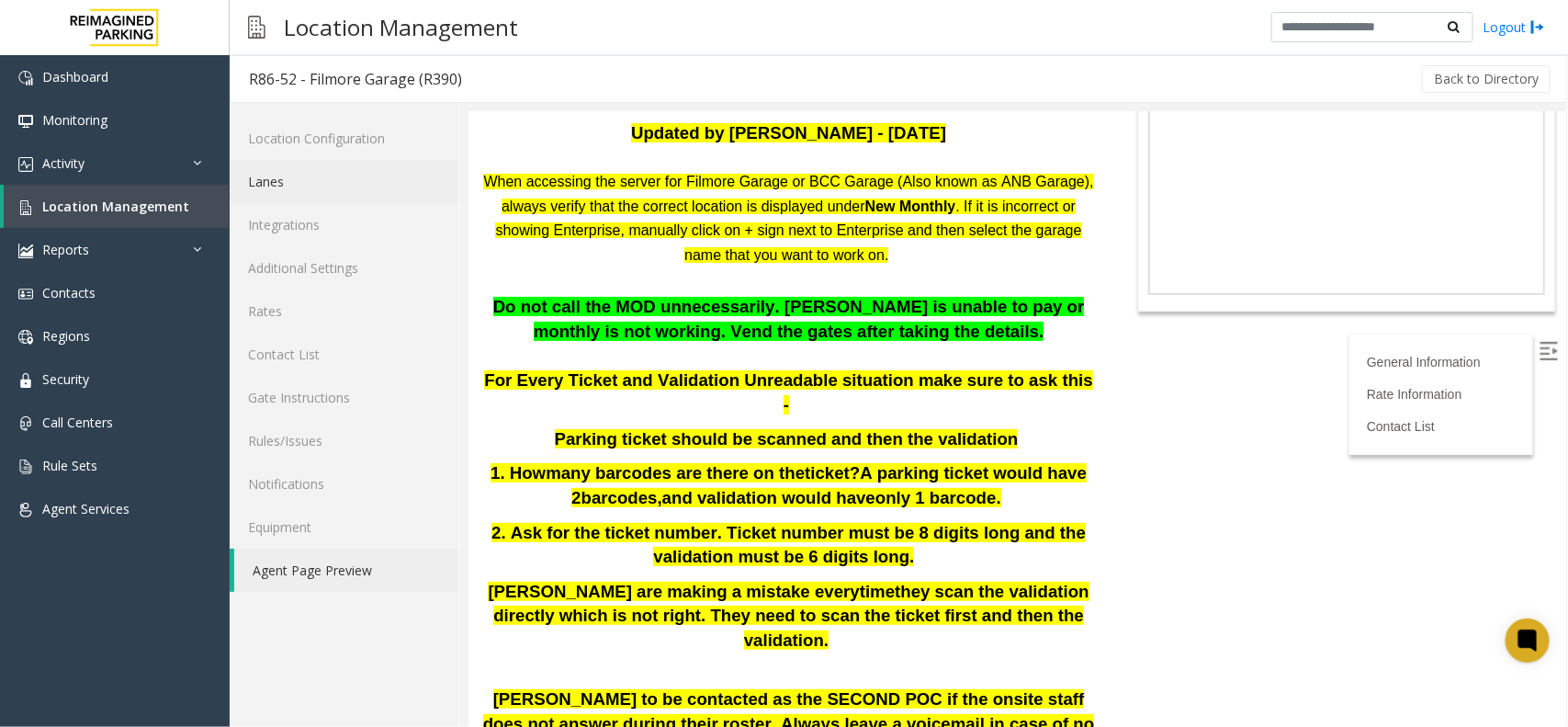
click at [274, 177] on link "Lanes" at bounding box center [343, 181] width 229 height 44
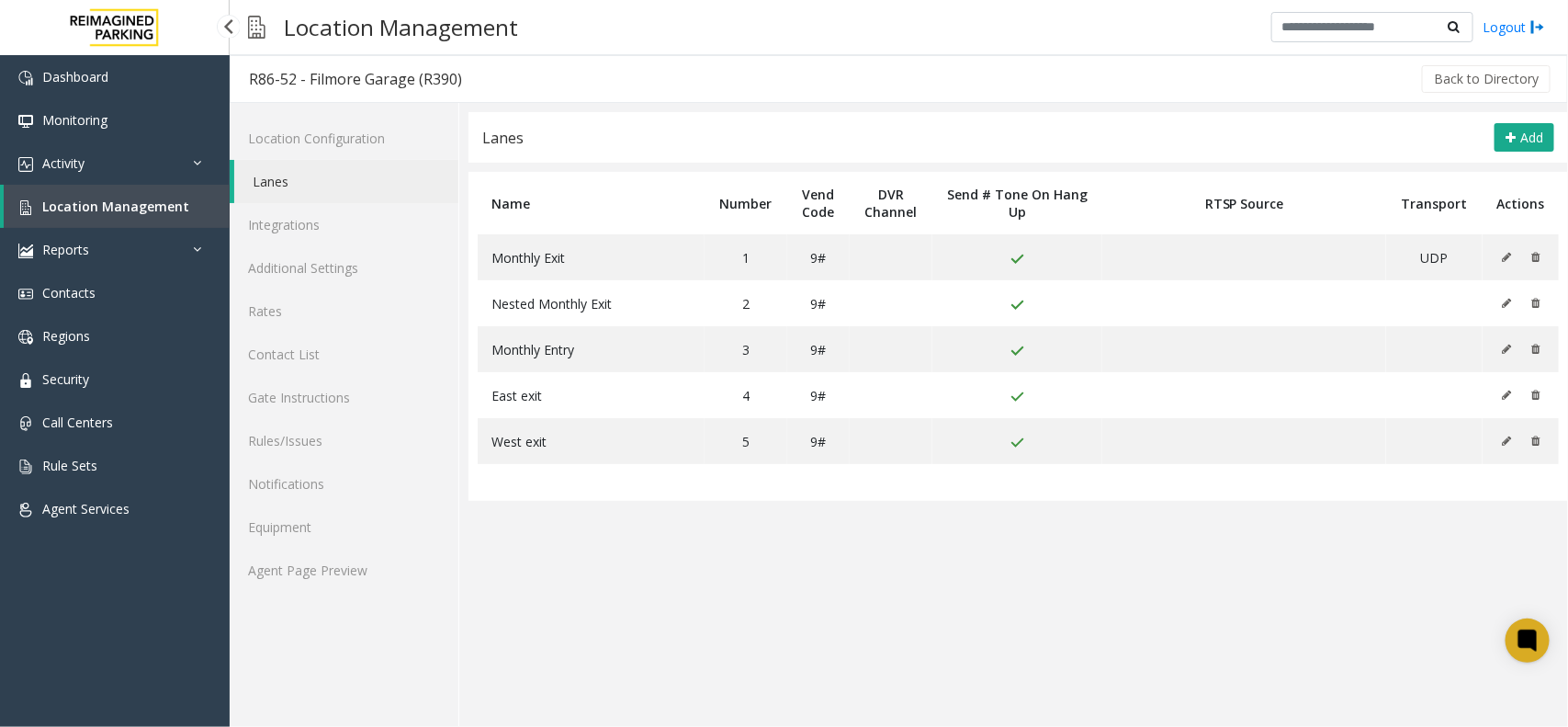
click at [95, 203] on span "Location Management" at bounding box center [116, 206] width 147 height 17
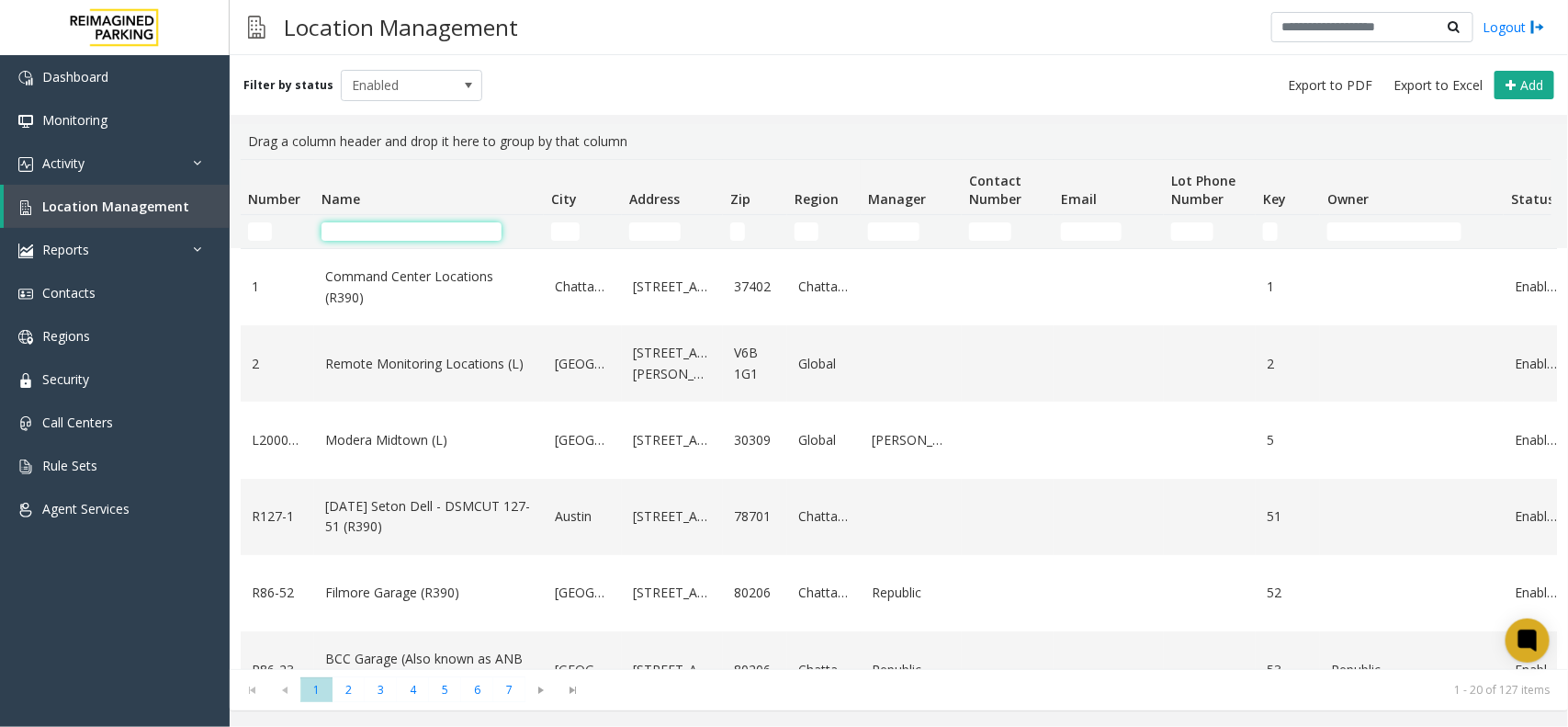
click at [360, 225] on input "Name Filter" at bounding box center [412, 231] width 180 height 18
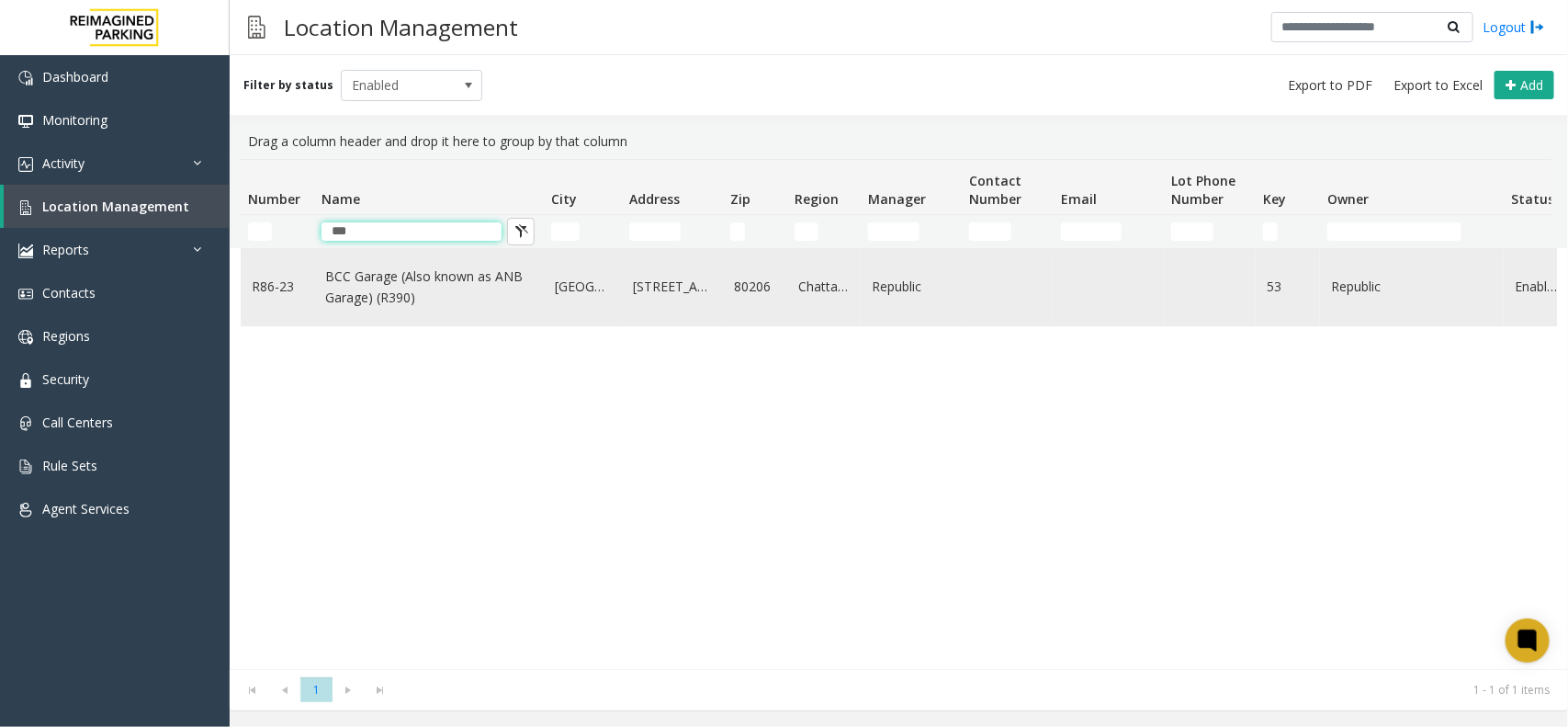
type input "***"
click at [444, 281] on link "BCC Garage (Also known as ANB Garage) (R390)" at bounding box center [429, 288] width 208 height 42
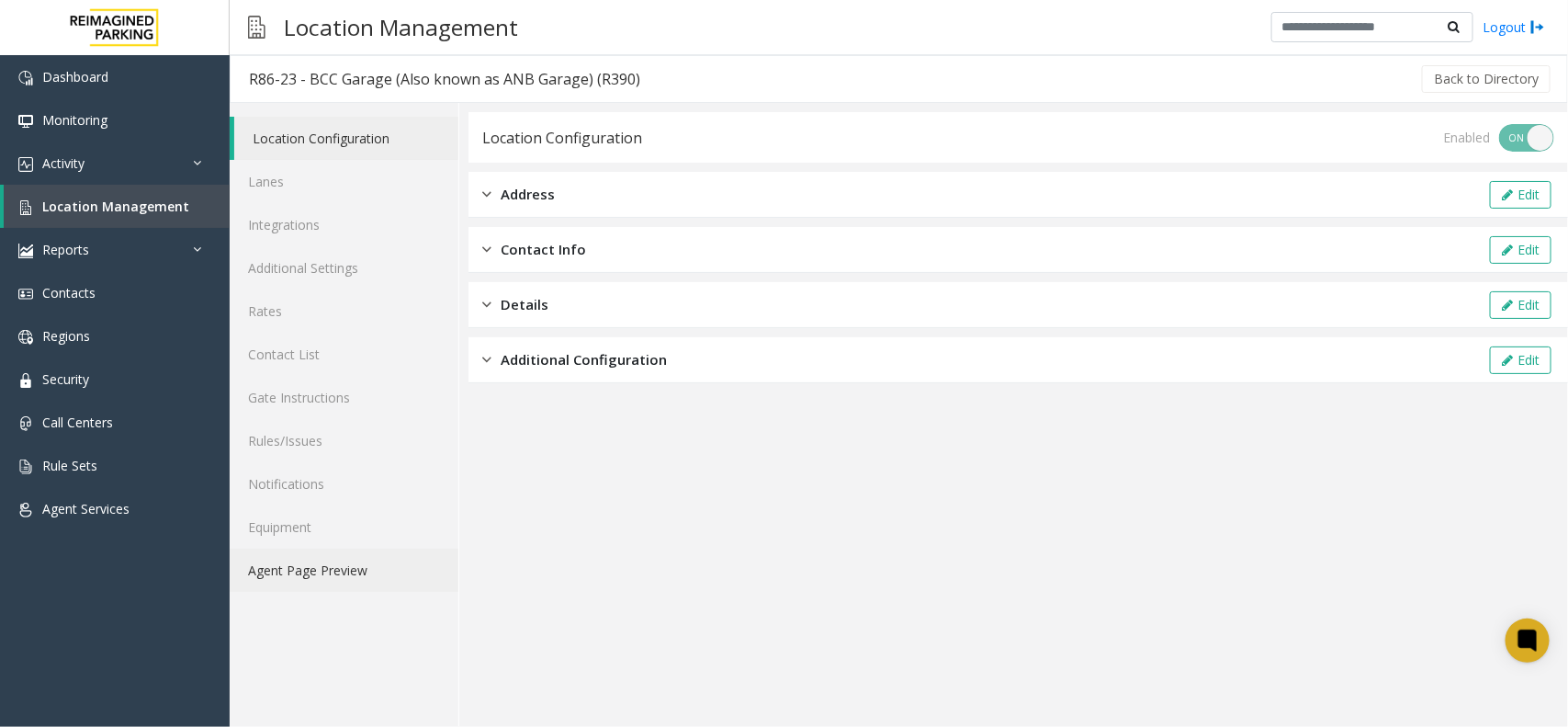
click at [296, 584] on link "Agent Page Preview" at bounding box center [343, 570] width 229 height 44
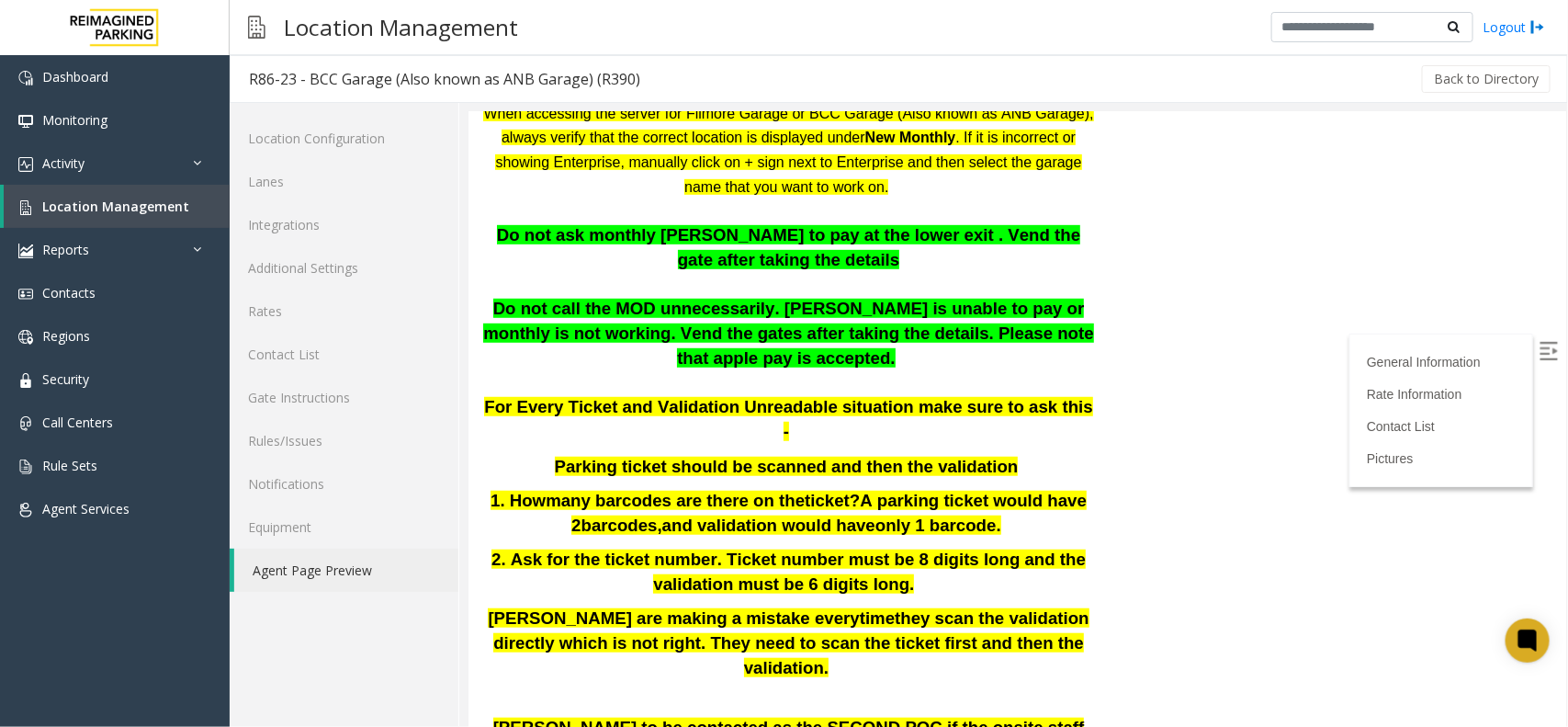
scroll to position [345, 0]
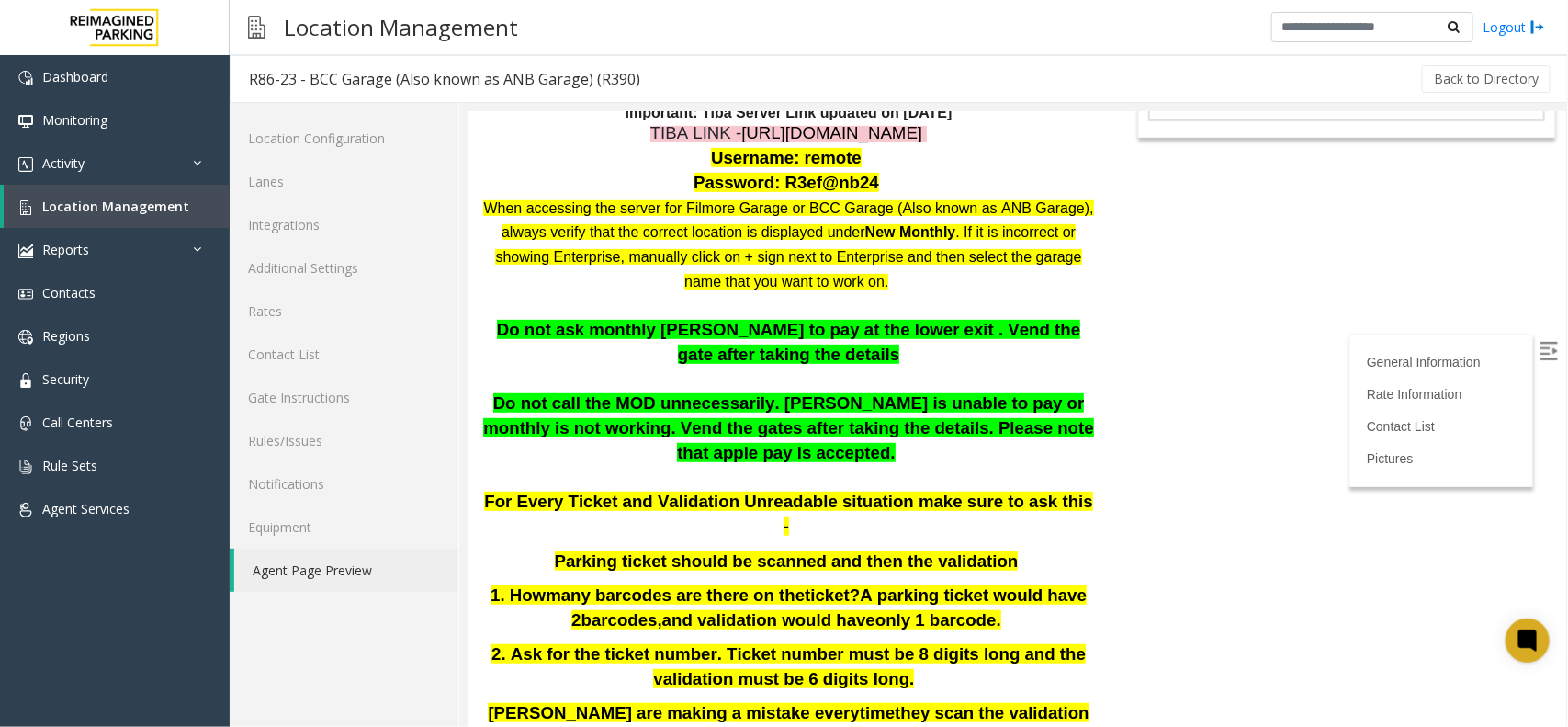
click at [490, 182] on p "Password: R3ef@nb24" at bounding box center [787, 182] width 613 height 25
